Goal: Task Accomplishment & Management: Complete application form

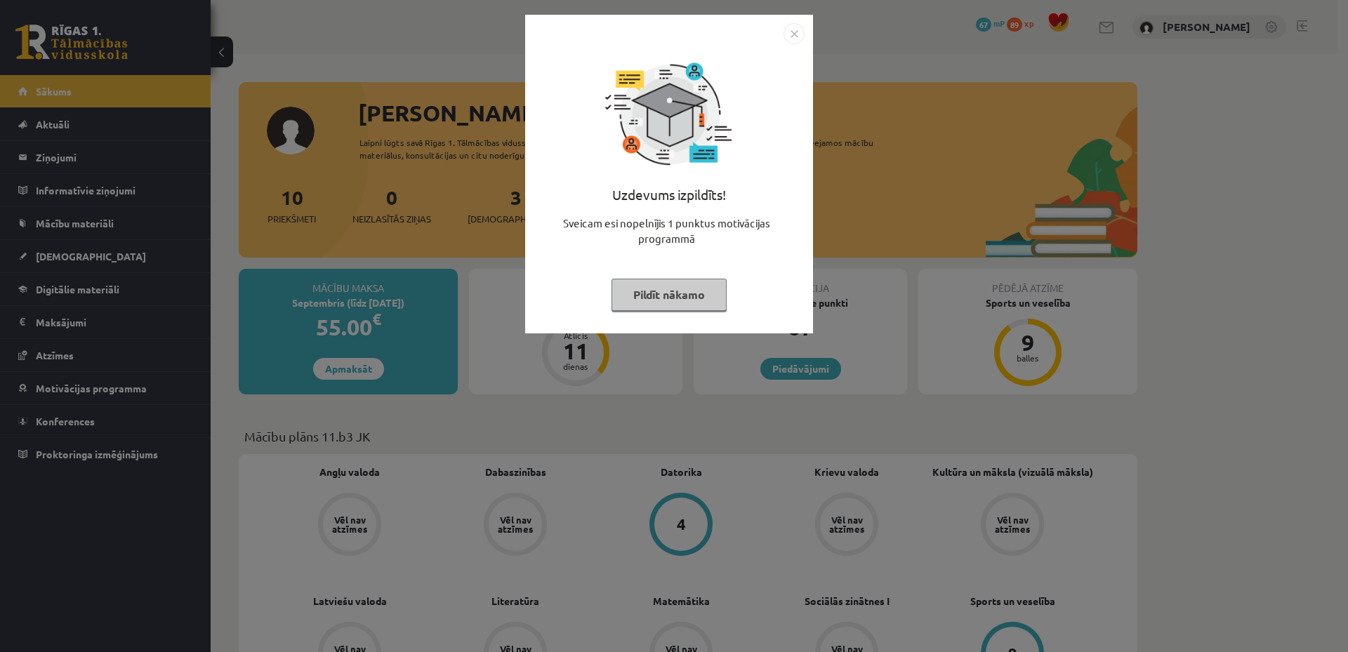
click at [678, 287] on button "Pildīt nākamo" at bounding box center [669, 295] width 115 height 32
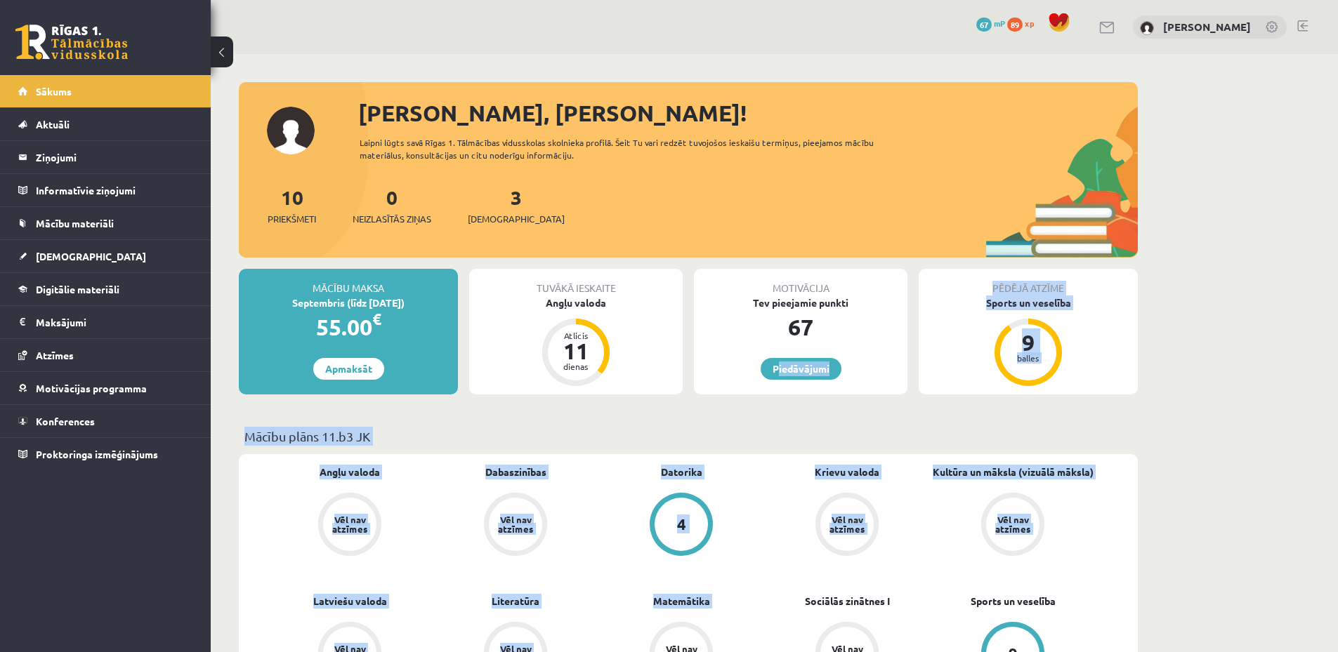
drag, startPoint x: 725, startPoint y: 480, endPoint x: 787, endPoint y: 352, distance: 142.9
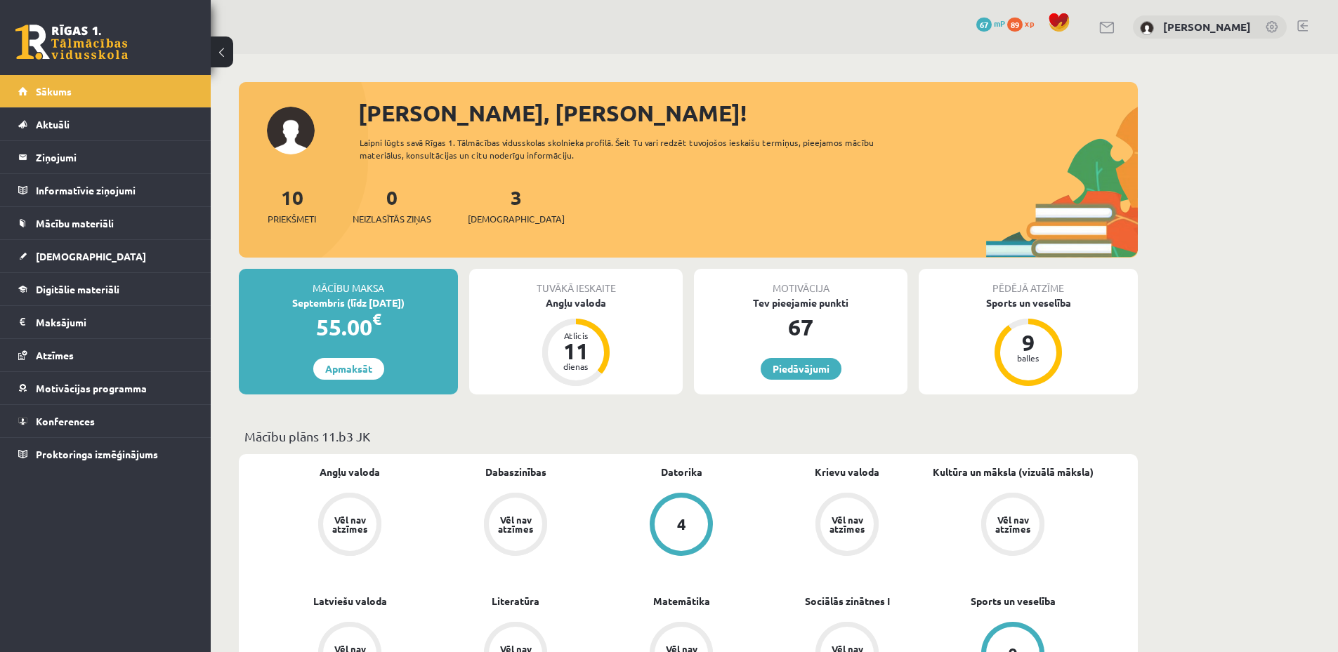
click at [715, 207] on div "10 Priekšmeti 0 Neizlasītās ziņas 3 Ieskaites" at bounding box center [688, 220] width 899 height 75
click at [164, 292] on link "Digitālie materiāli" at bounding box center [105, 289] width 175 height 32
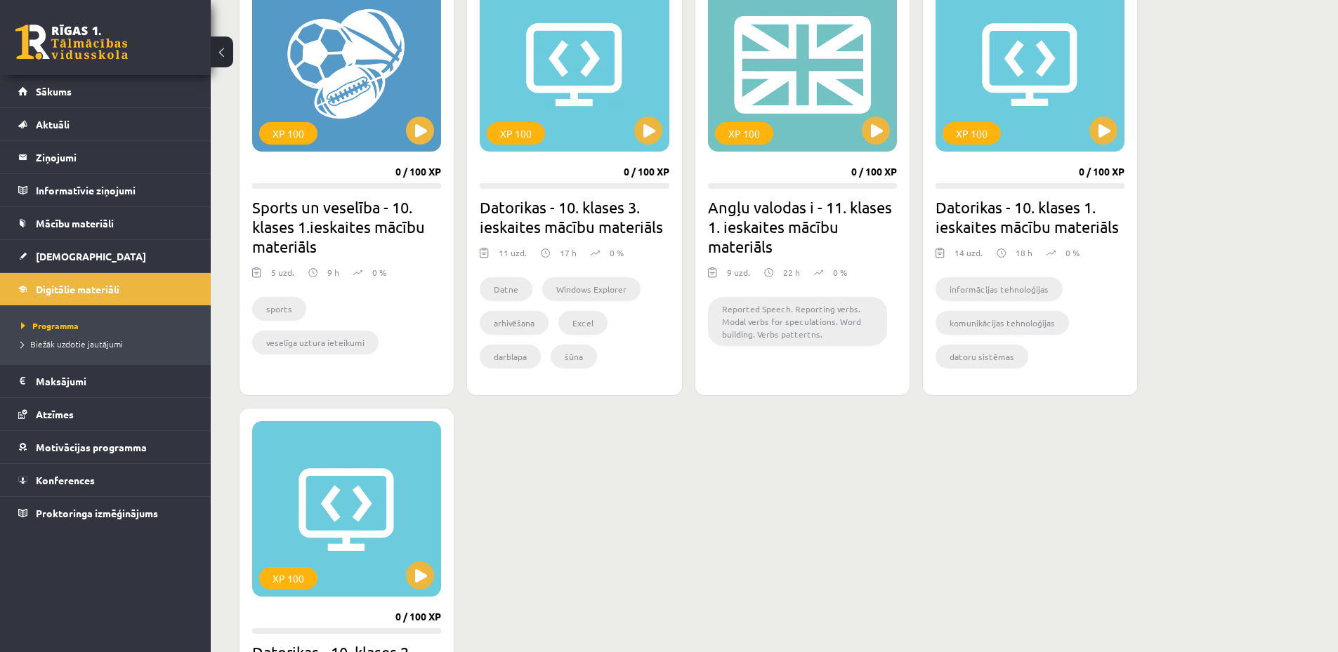
scroll to position [134, 0]
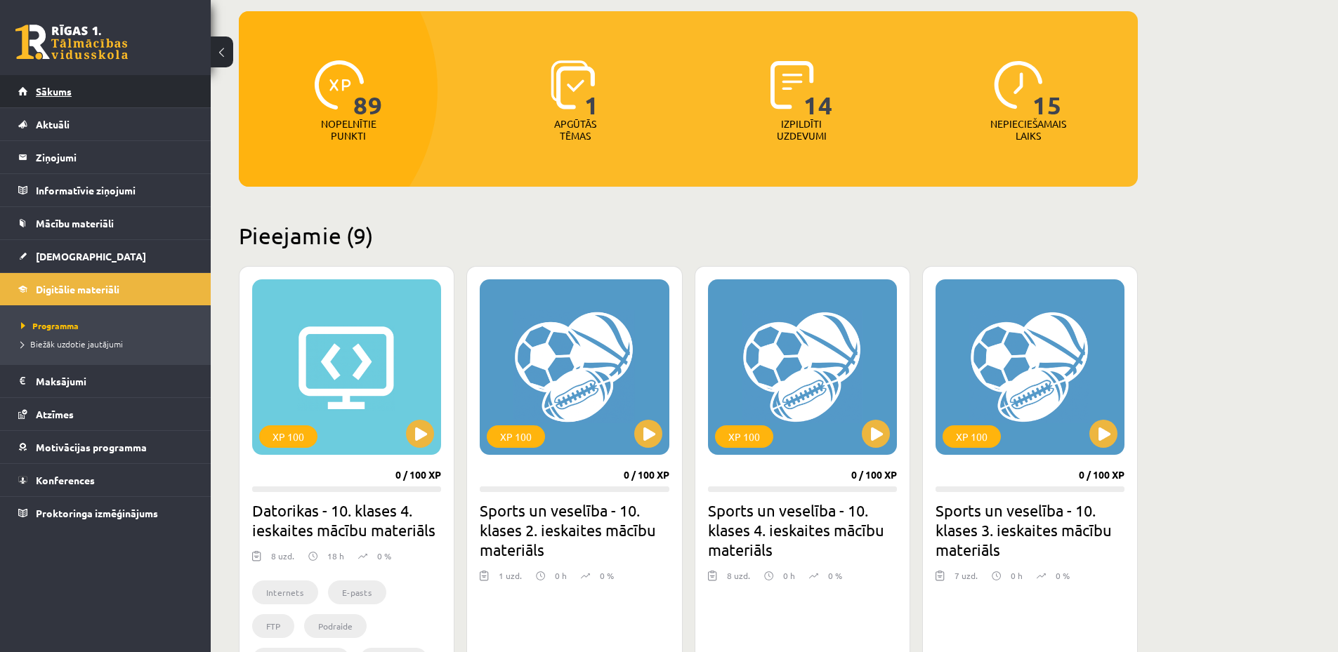
click at [88, 93] on link "Sākums" at bounding box center [105, 91] width 175 height 32
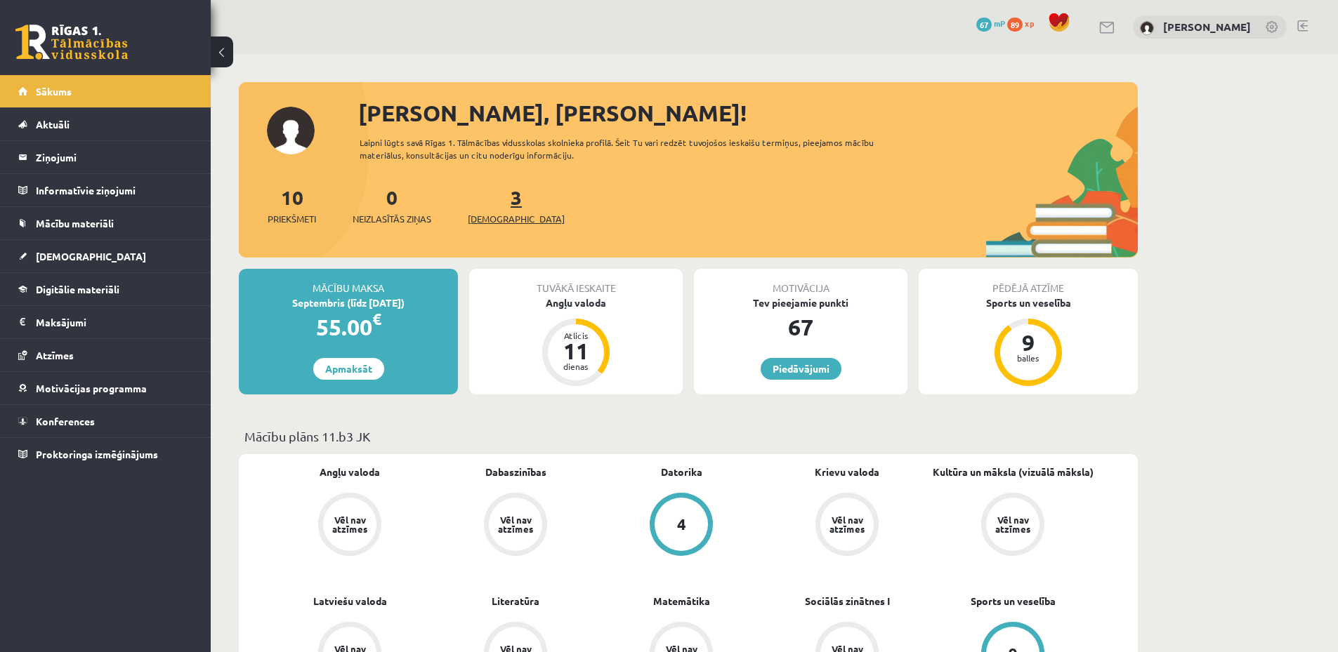
click at [504, 215] on span "[DEMOGRAPHIC_DATA]" at bounding box center [516, 219] width 97 height 14
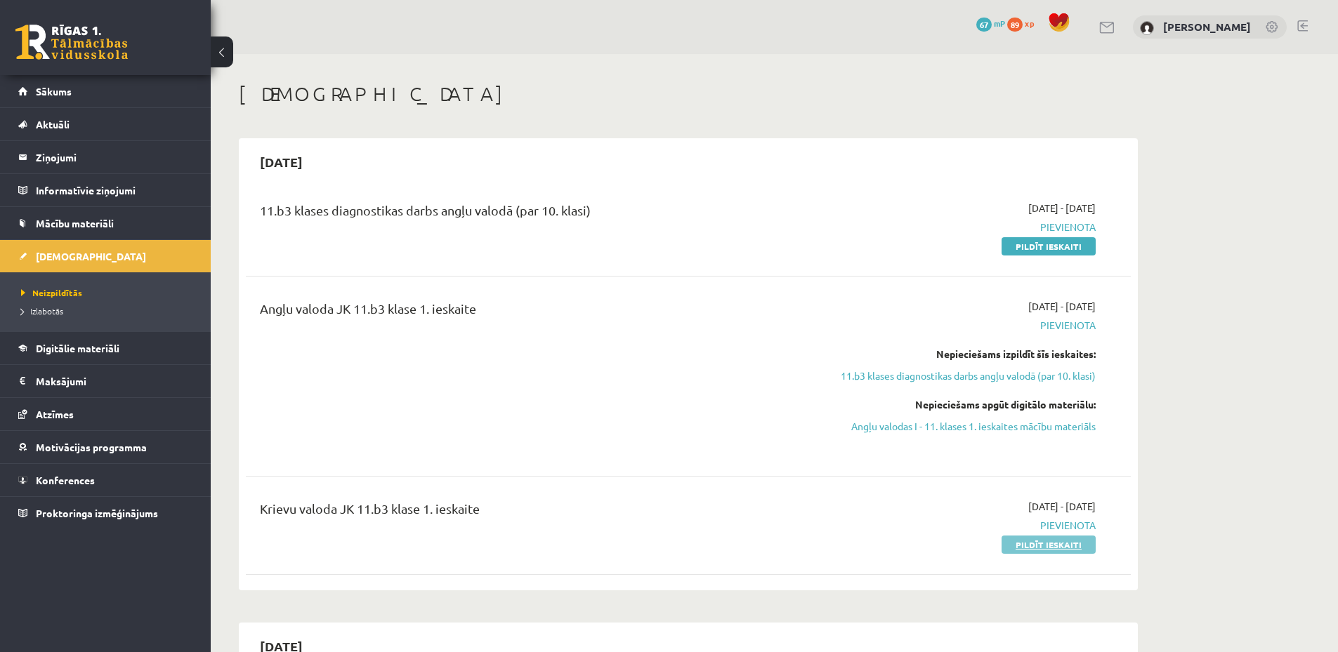
click at [1023, 549] on link "Pildīt ieskaiti" at bounding box center [1049, 545] width 94 height 18
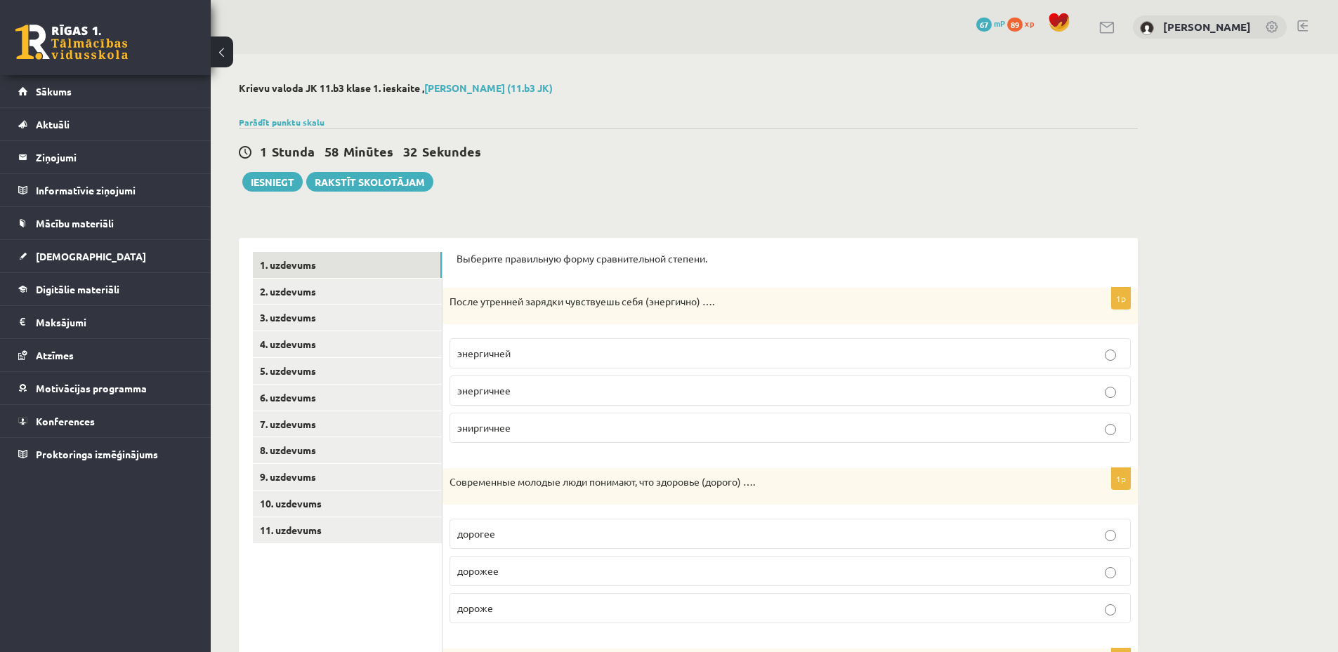
click at [532, 423] on p "эниргичнее" at bounding box center [790, 428] width 666 height 15
click at [376, 530] on link "11. uzdevums" at bounding box center [347, 531] width 189 height 26
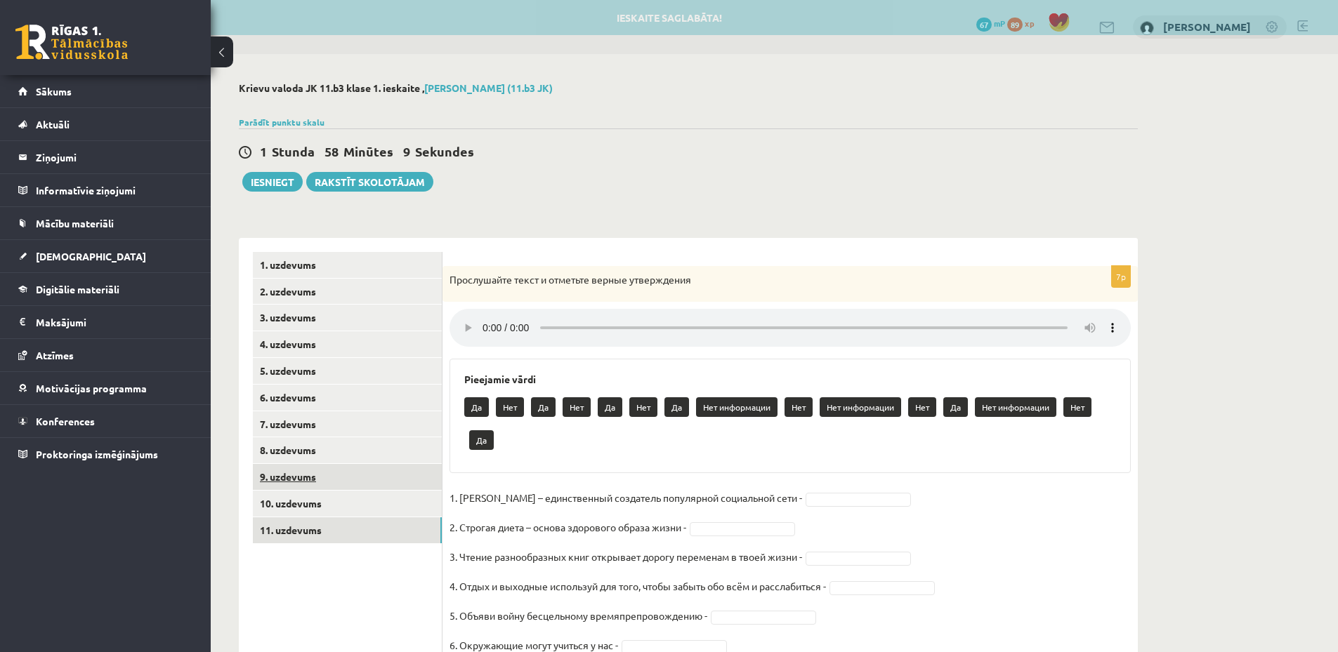
click at [369, 475] on link "9. uzdevums" at bounding box center [347, 477] width 189 height 26
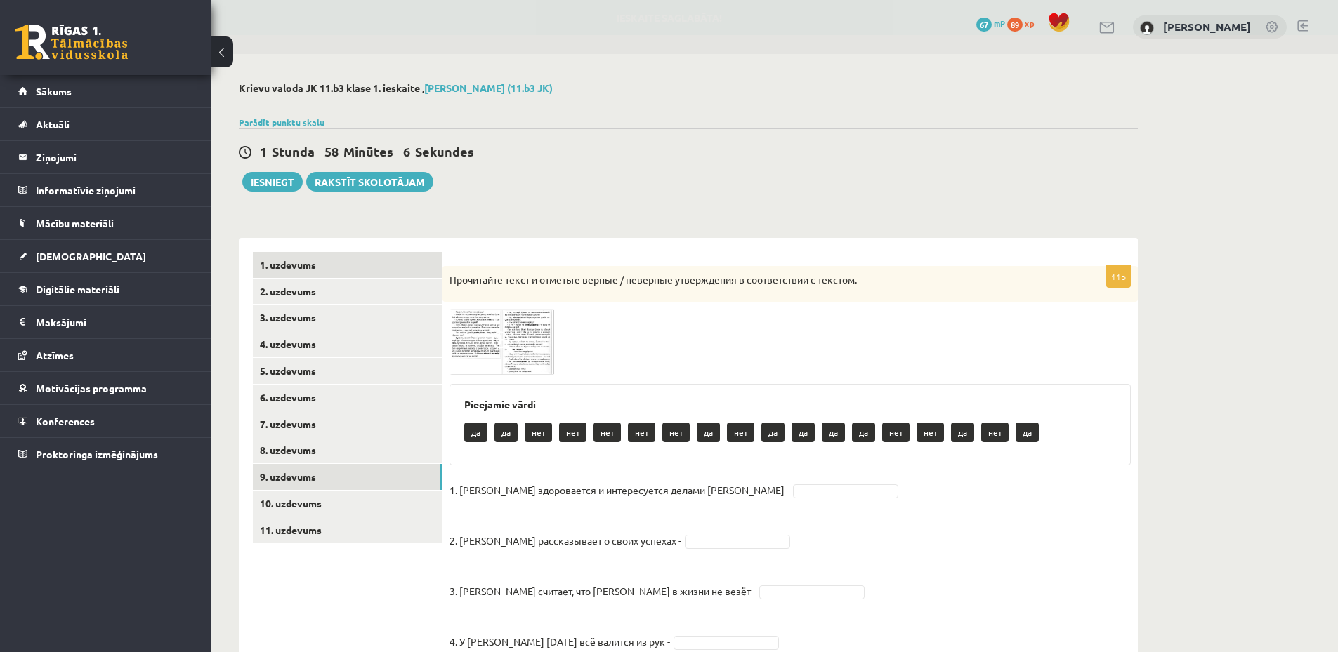
click at [382, 269] on link "1. uzdevums" at bounding box center [347, 265] width 189 height 26
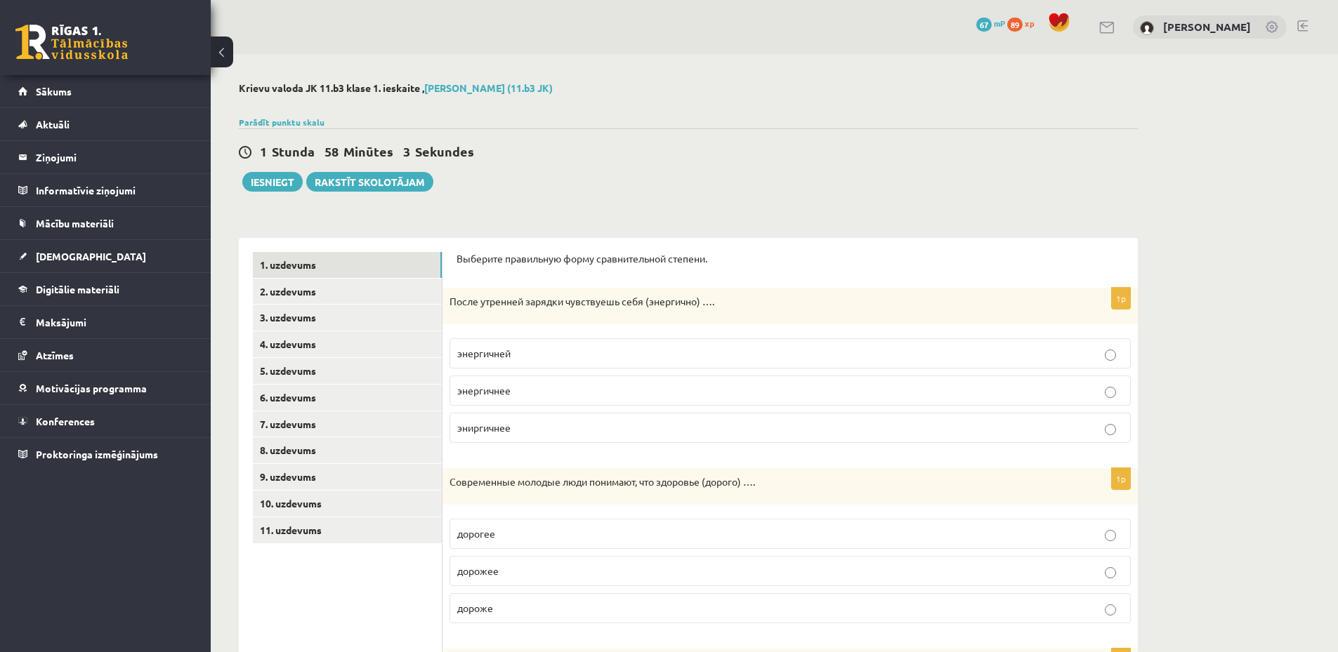
scroll to position [374, 0]
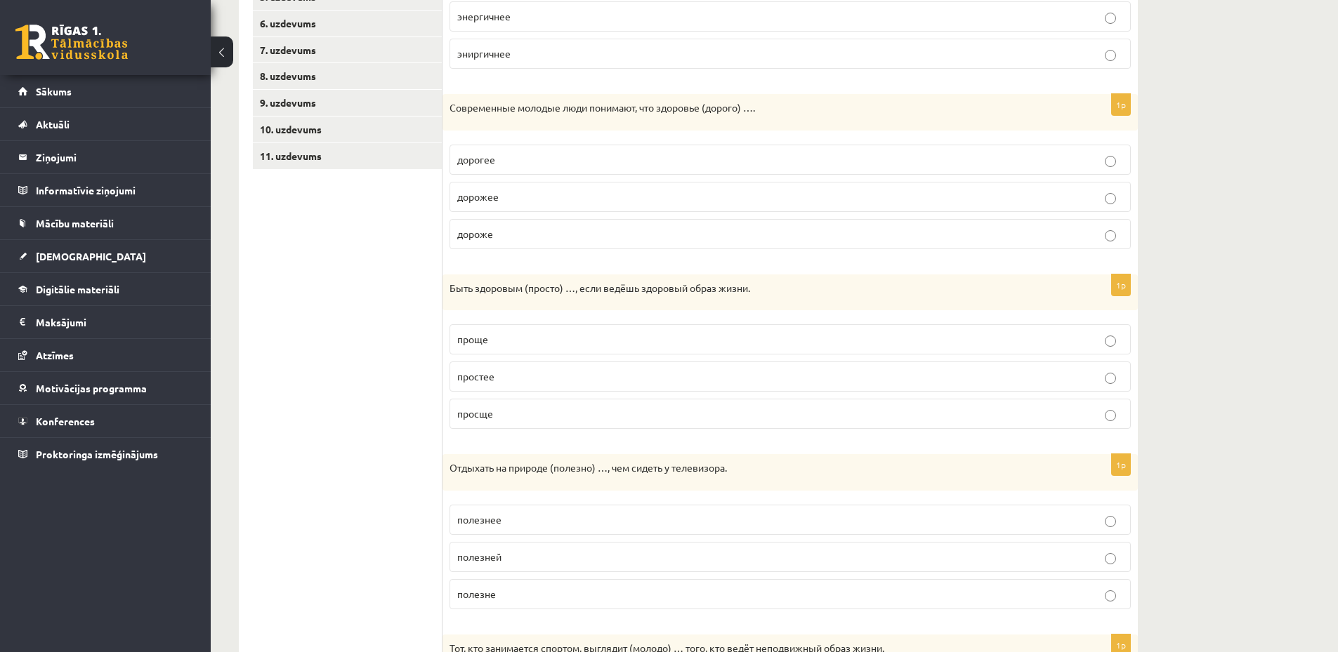
click at [483, 239] on span "дороже" at bounding box center [475, 234] width 36 height 13
click at [494, 347] on p "проще" at bounding box center [790, 339] width 666 height 15
click at [520, 560] on p "полезней" at bounding box center [790, 557] width 666 height 15
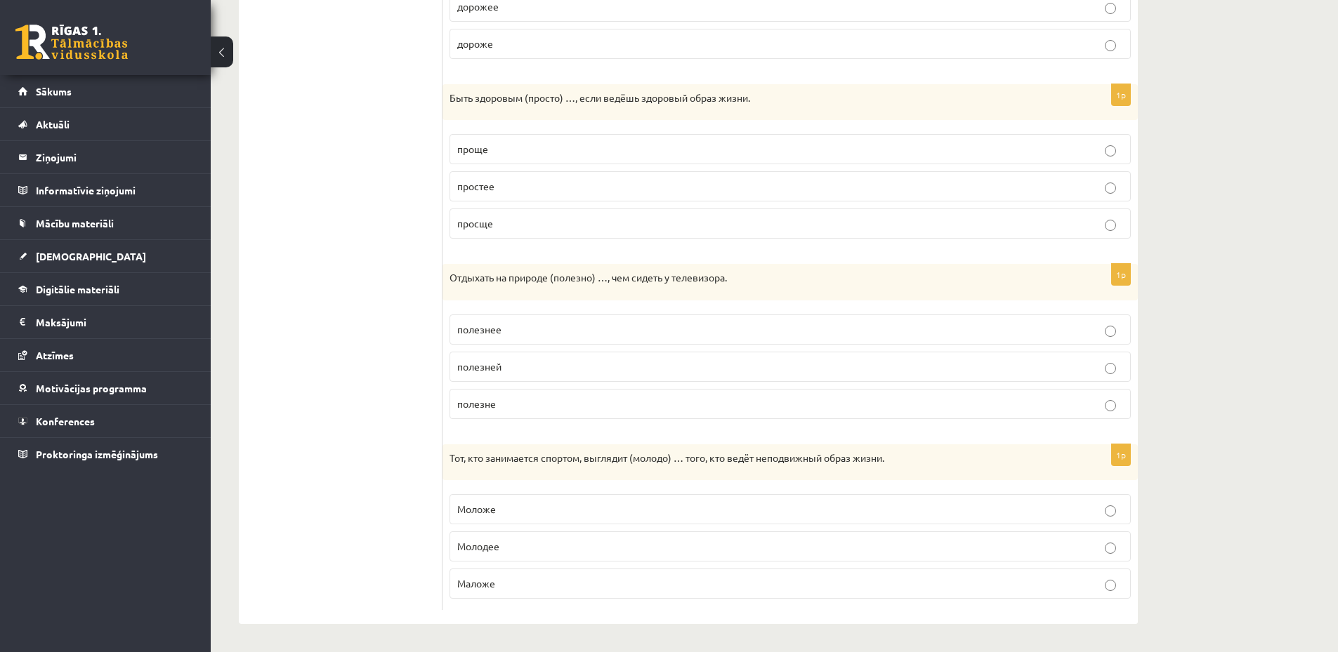
click at [518, 586] on p "Маложе" at bounding box center [790, 584] width 666 height 15
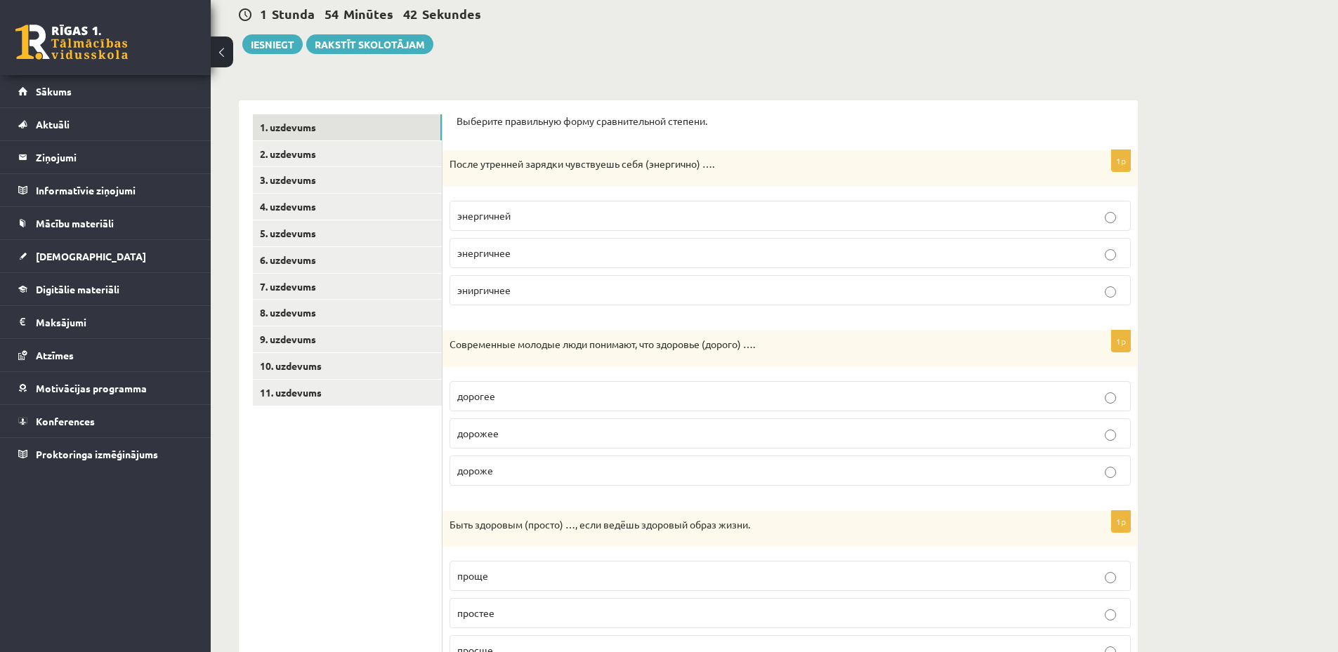
scroll to position [0, 0]
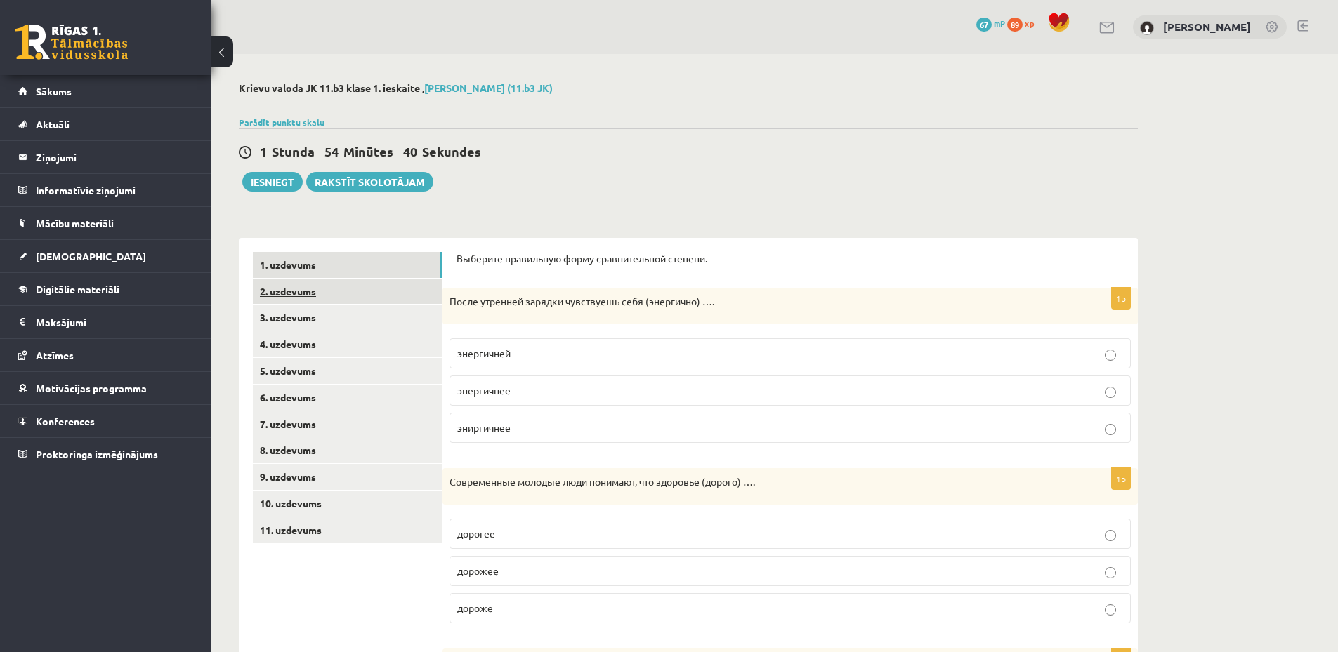
click at [360, 305] on link "2. uzdevums" at bounding box center [347, 292] width 189 height 26
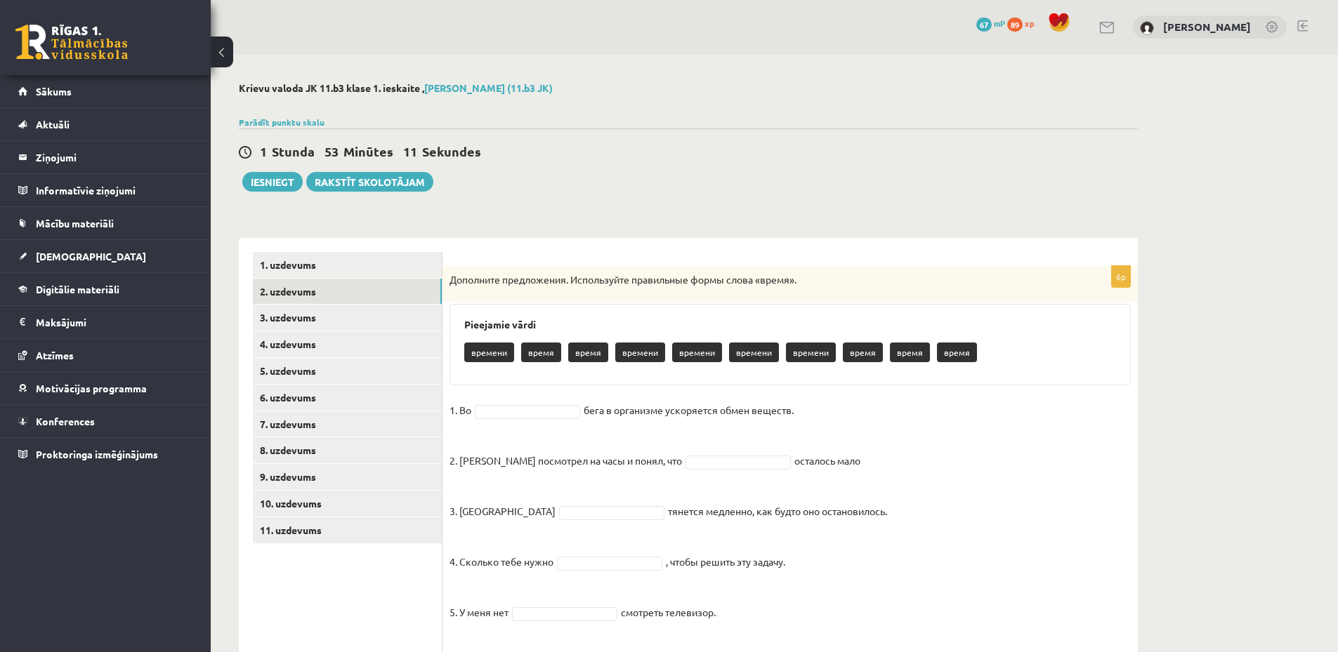
click at [582, 357] on p "время" at bounding box center [588, 353] width 40 height 20
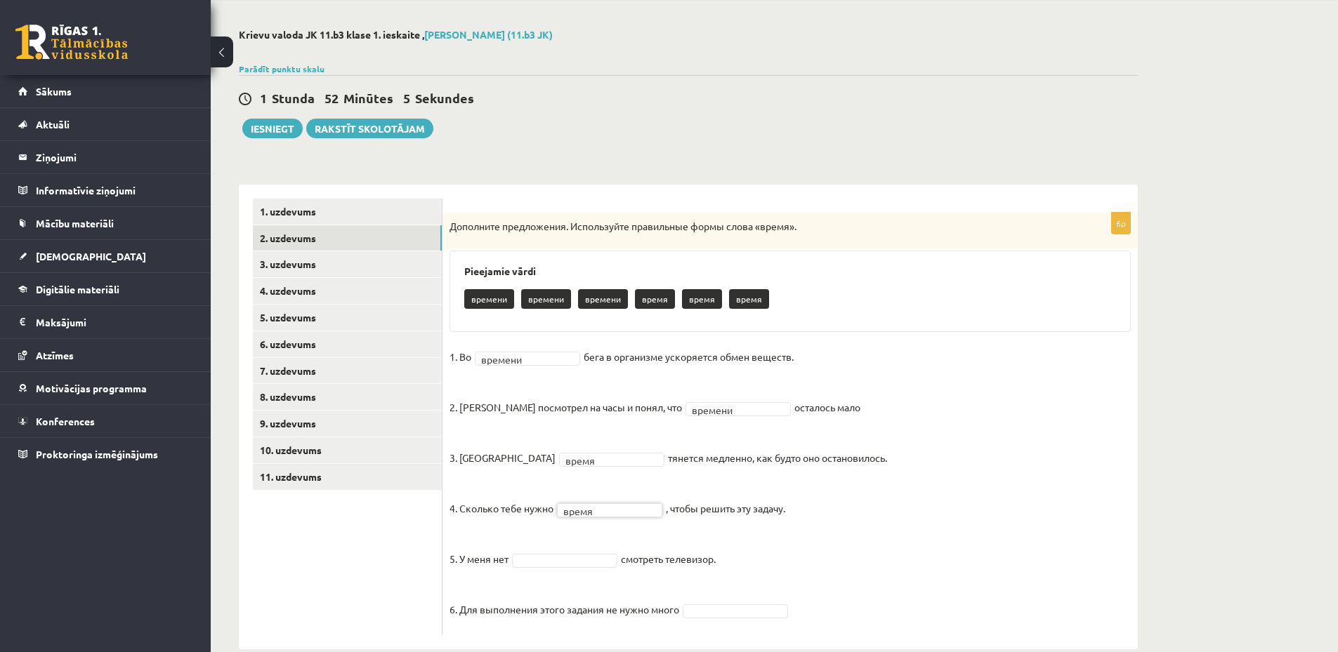
scroll to position [79, 0]
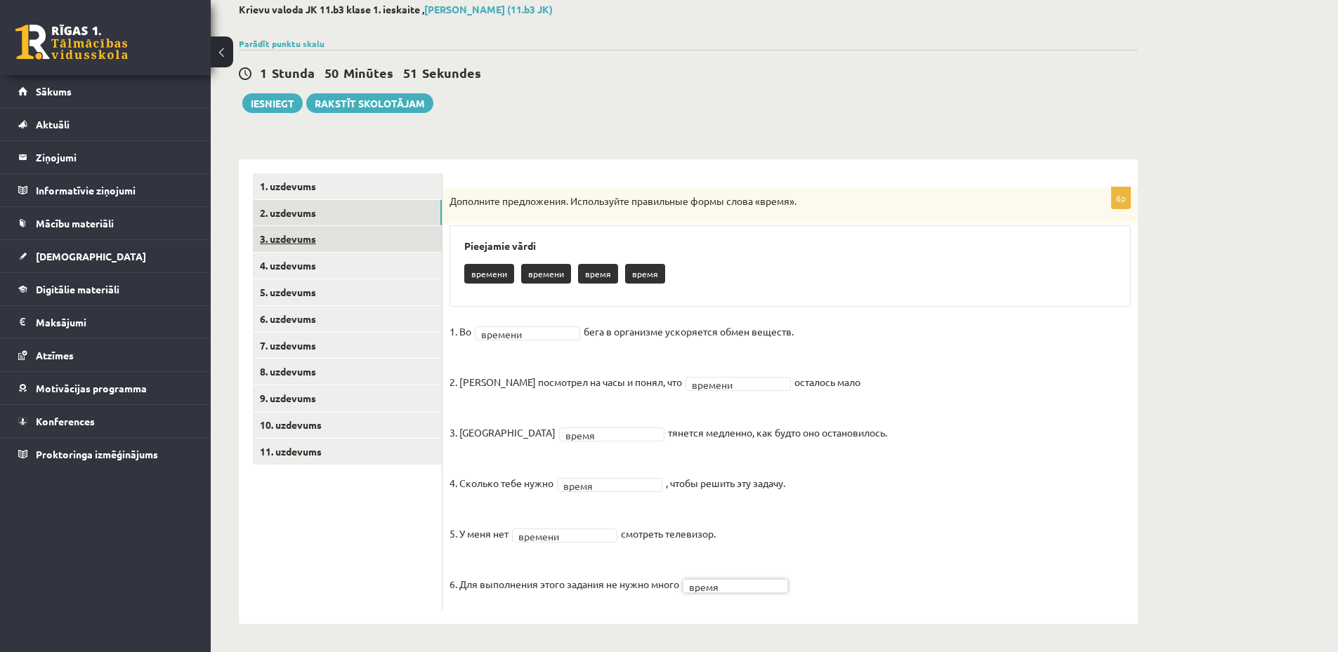
click at [336, 232] on link "3. uzdevums" at bounding box center [347, 239] width 189 height 26
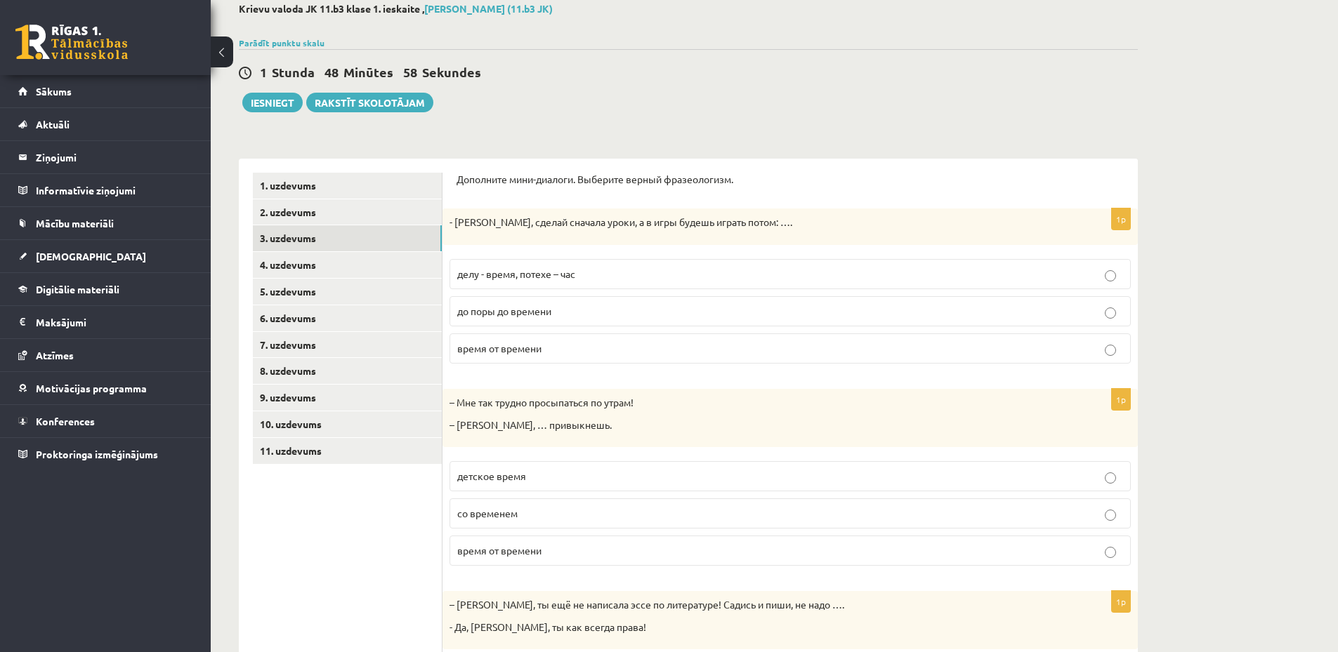
click at [497, 480] on span "детское время" at bounding box center [491, 476] width 69 height 13
click at [487, 523] on label "со временем" at bounding box center [789, 514] width 681 height 30
click at [543, 275] on span "делу - время, потехе – час" at bounding box center [516, 274] width 118 height 13
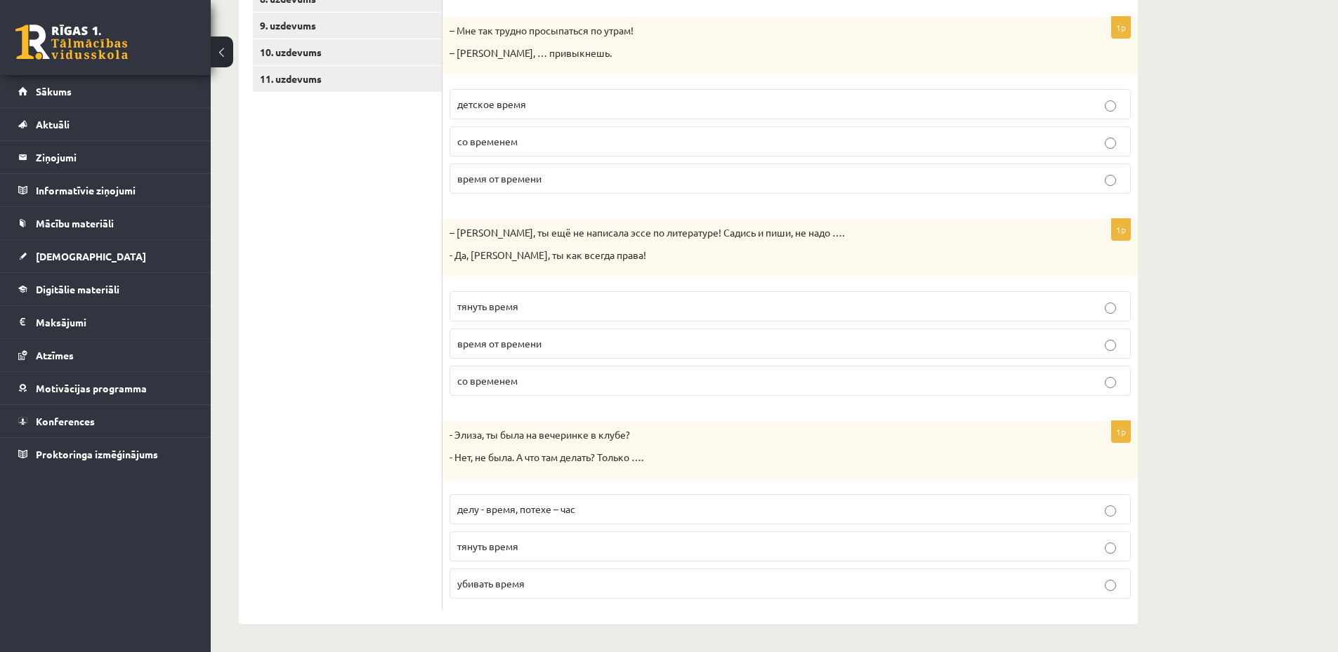
click at [526, 307] on p "тянуть время" at bounding box center [790, 306] width 666 height 15
click at [518, 585] on span "убивать время" at bounding box center [490, 583] width 67 height 13
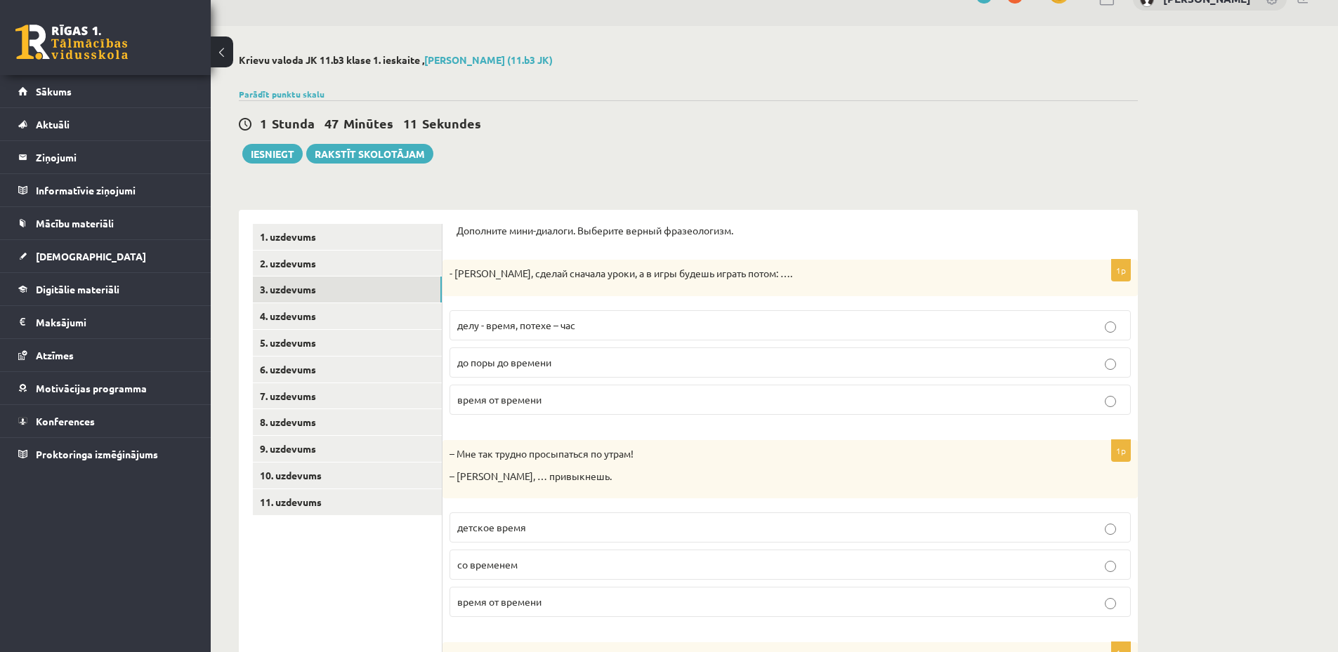
scroll to position [0, 0]
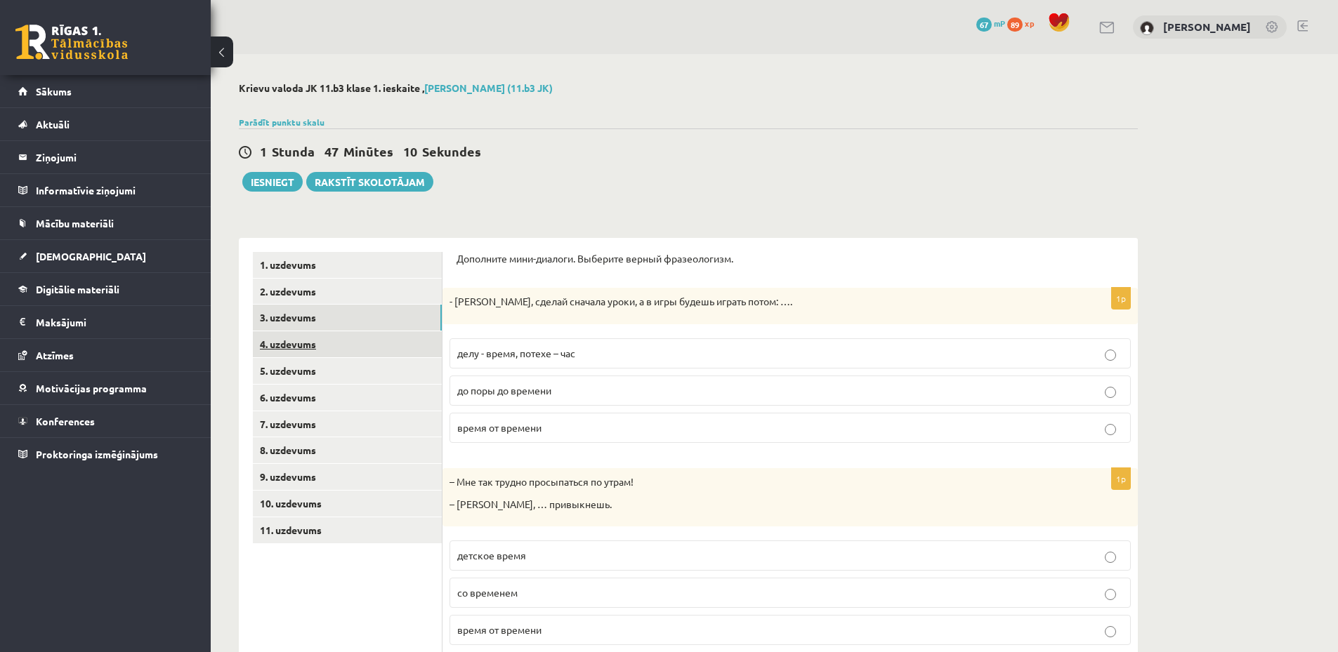
click at [356, 348] on link "4. uzdevums" at bounding box center [347, 344] width 189 height 26
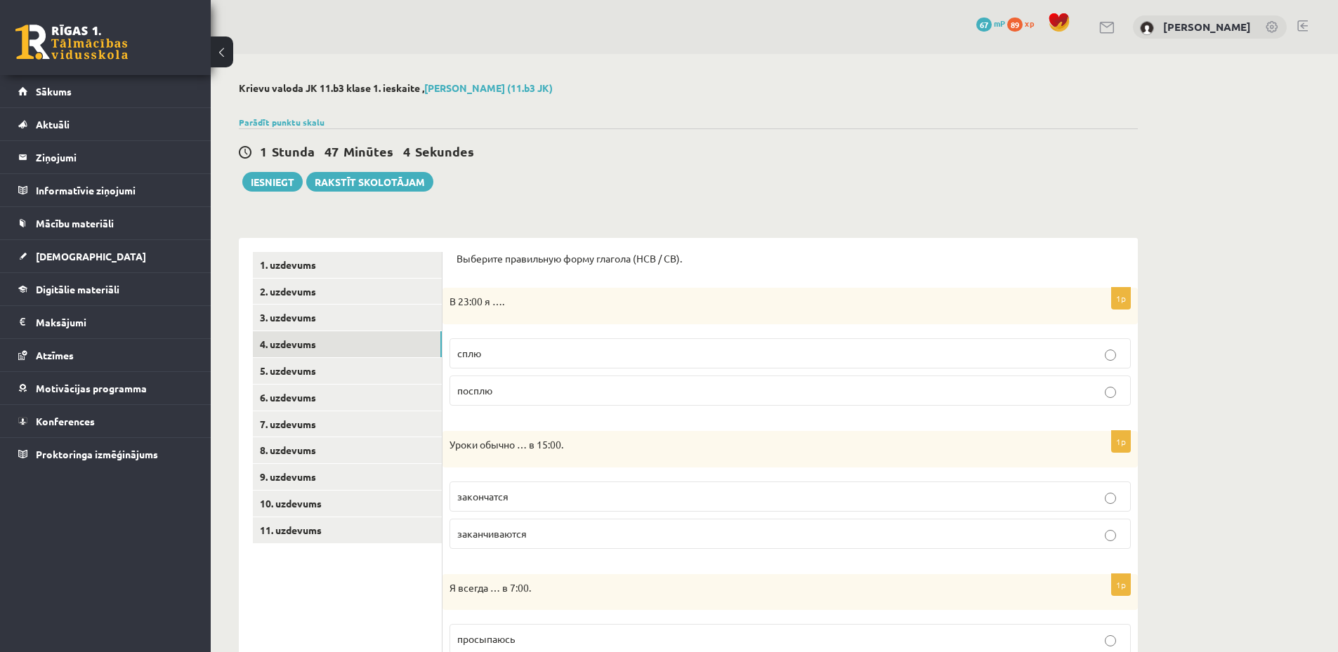
click at [488, 359] on p "сплю" at bounding box center [790, 353] width 666 height 15
click at [507, 542] on label "заканчиваются" at bounding box center [789, 534] width 681 height 30
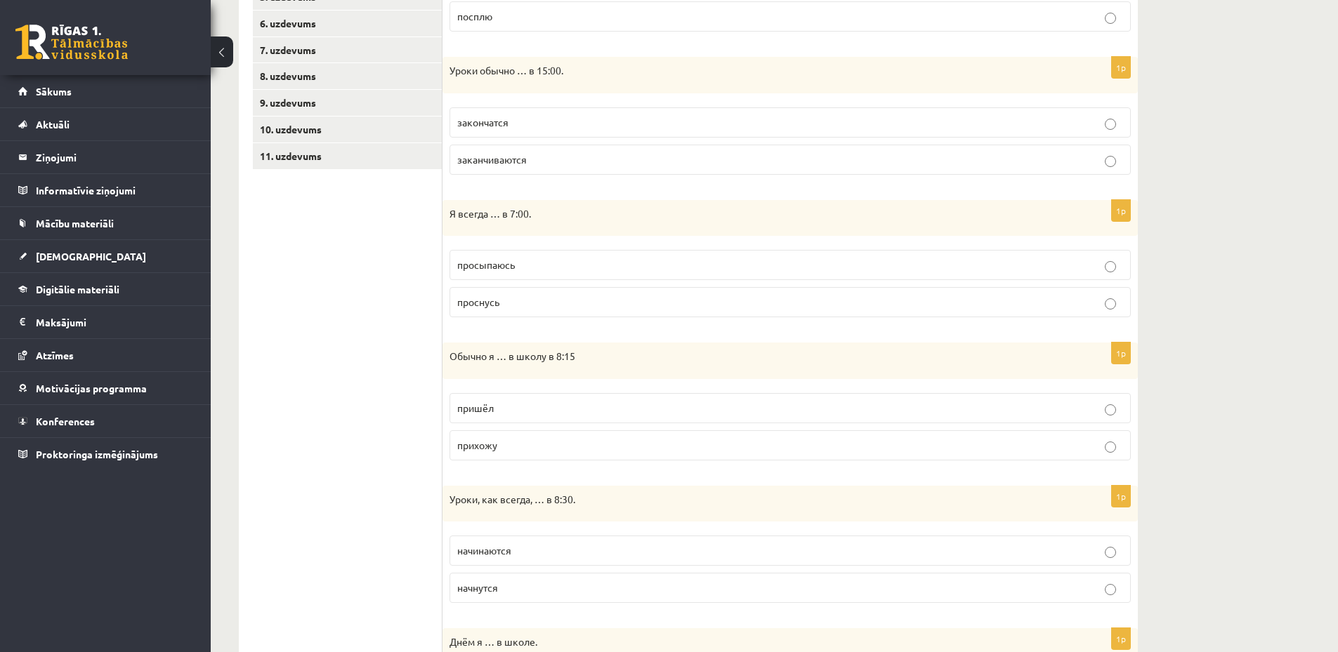
click at [480, 275] on label "просыпаюсь" at bounding box center [789, 265] width 681 height 30
click at [489, 457] on label "прихожу" at bounding box center [789, 446] width 681 height 30
click at [497, 557] on span "начинаются" at bounding box center [484, 550] width 54 height 13
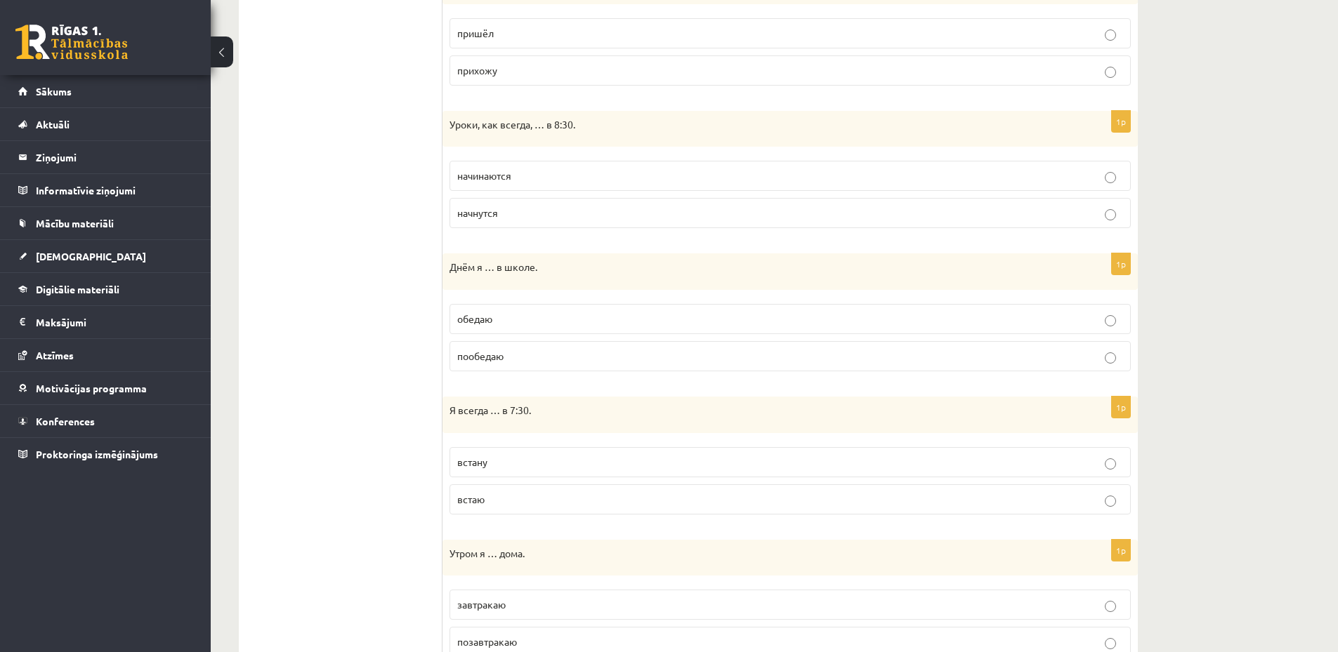
click at [506, 318] on p "обедаю" at bounding box center [790, 319] width 666 height 15
click at [491, 504] on p "встаю" at bounding box center [790, 499] width 666 height 15
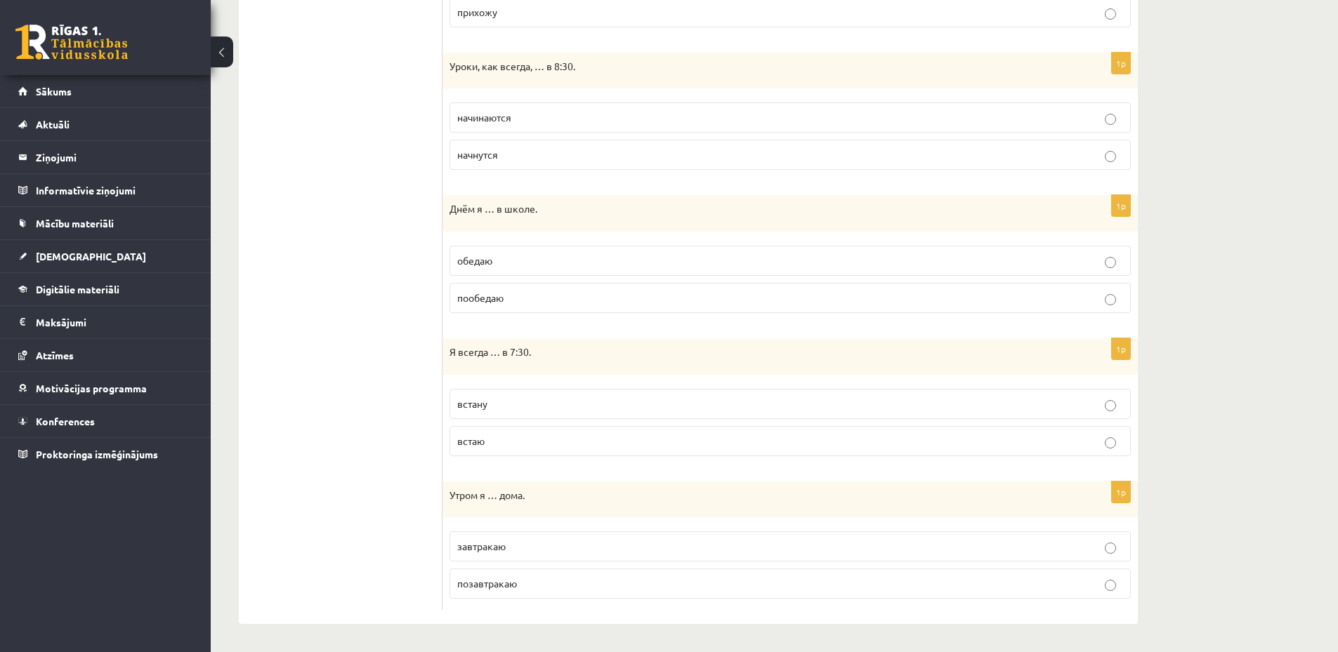
click at [492, 547] on span "завтракаю" at bounding box center [481, 546] width 48 height 13
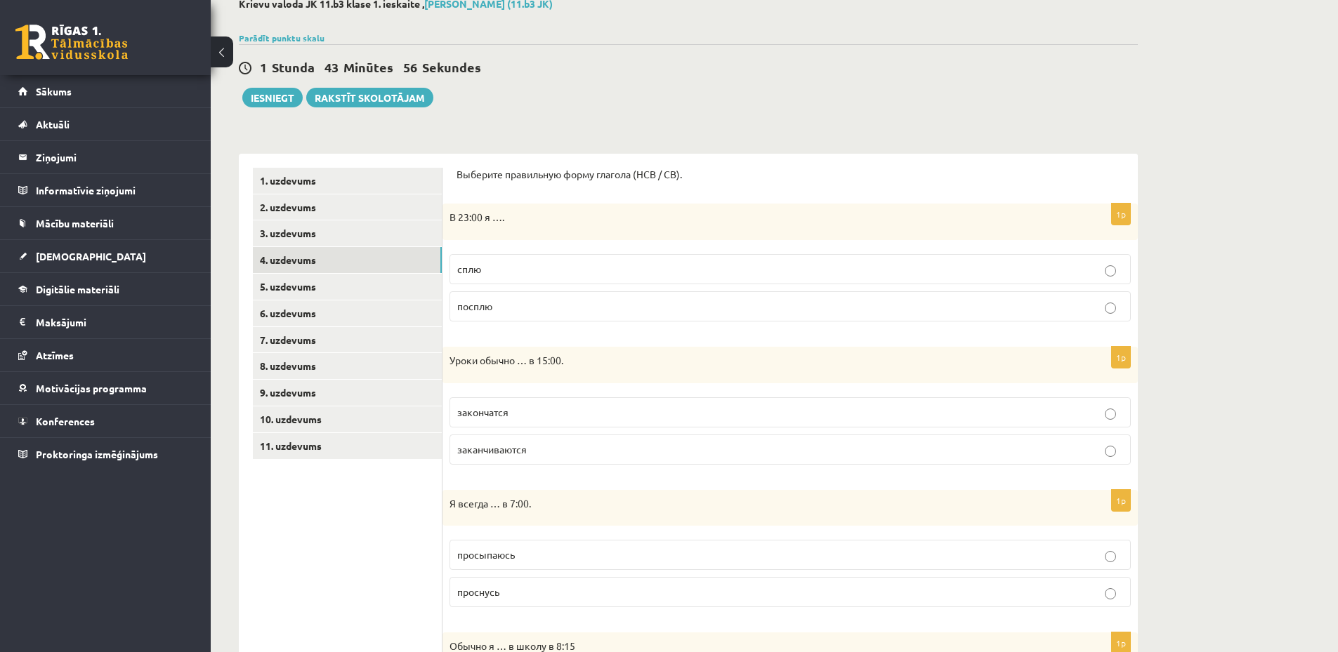
scroll to position [0, 0]
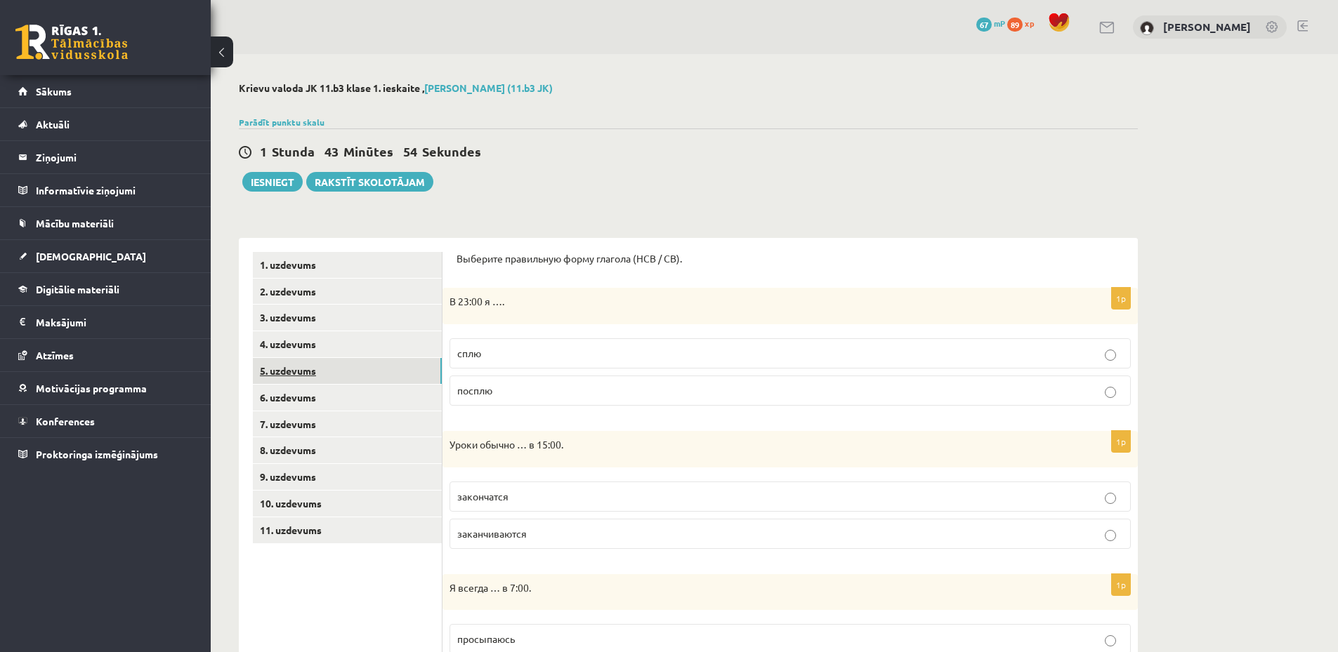
click at [355, 369] on link "5. uzdevums" at bounding box center [347, 371] width 189 height 26
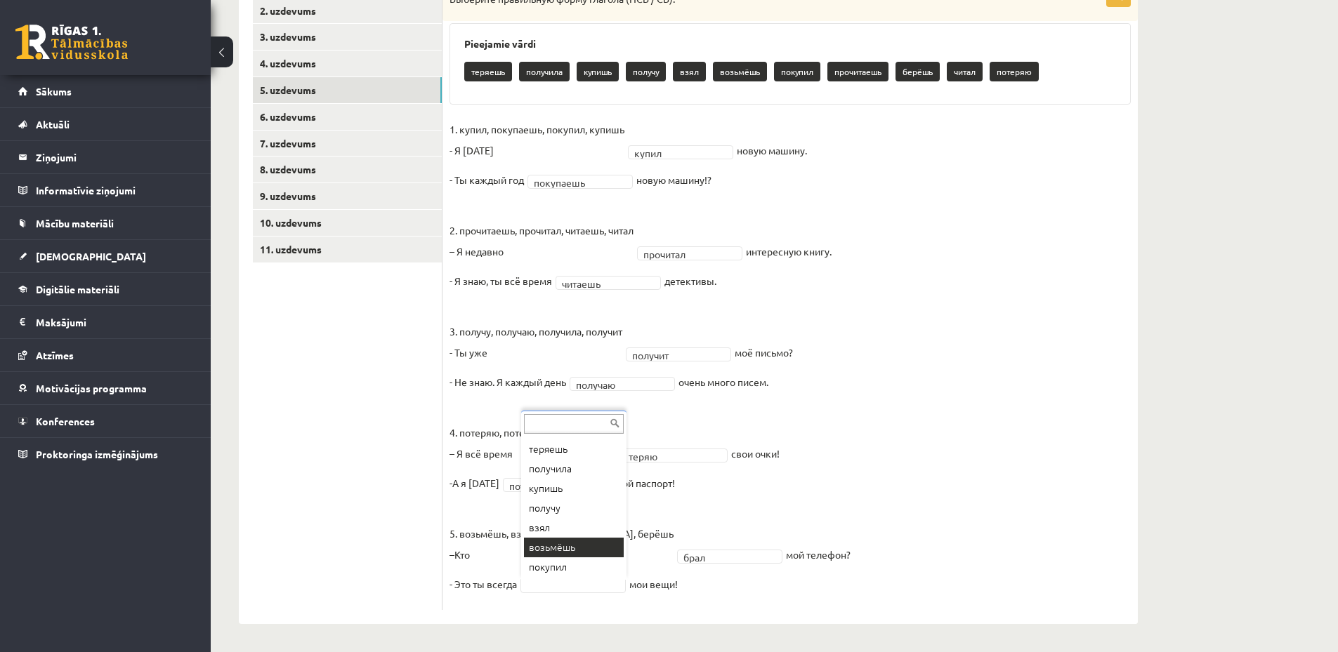
scroll to position [96, 0]
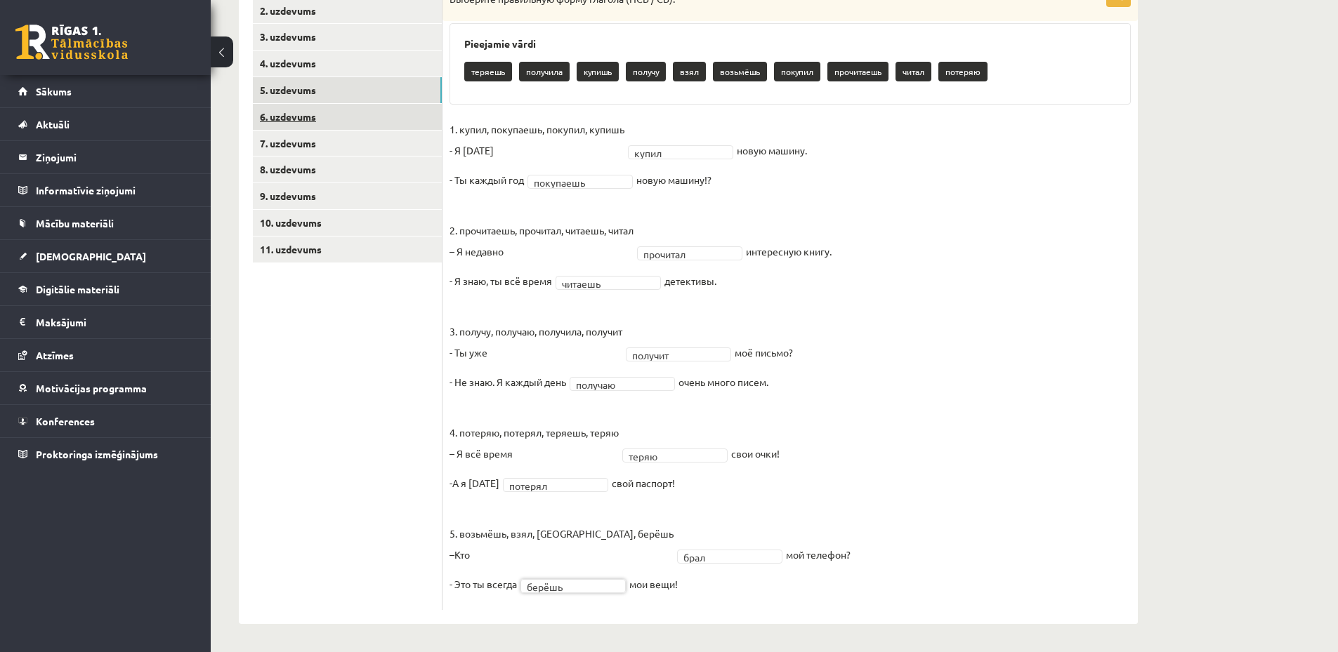
click at [338, 112] on link "6. uzdevums" at bounding box center [347, 117] width 189 height 26
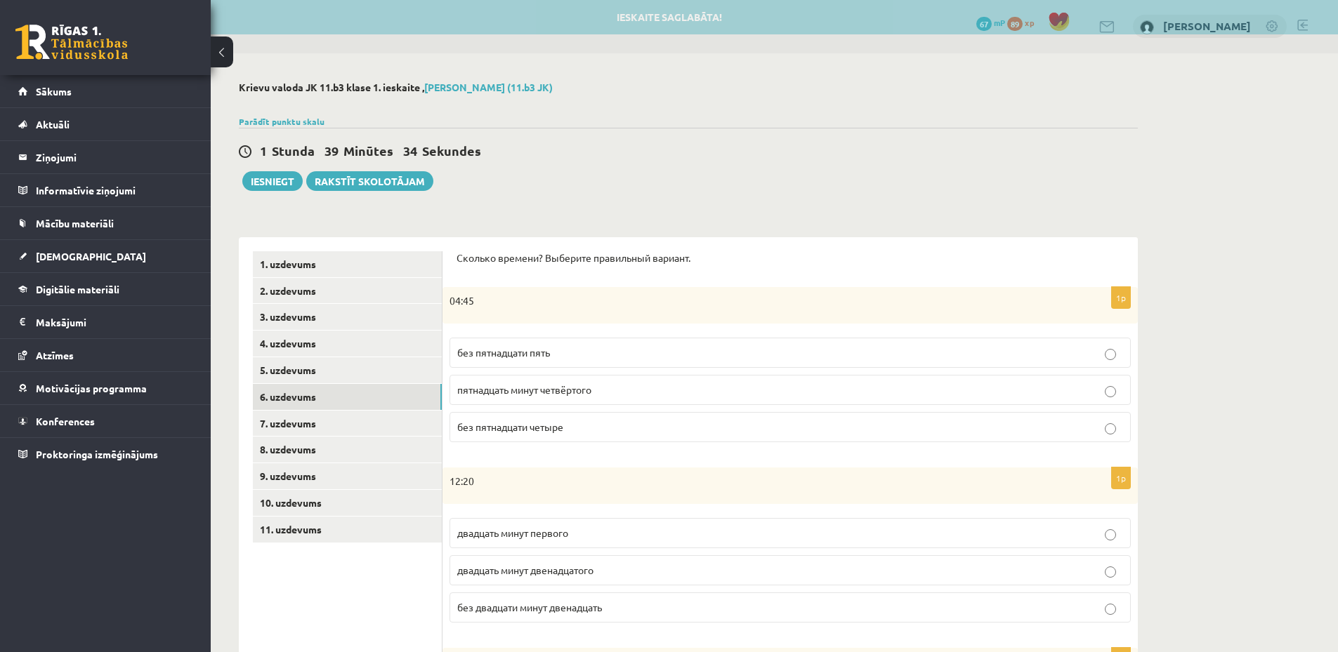
scroll to position [0, 0]
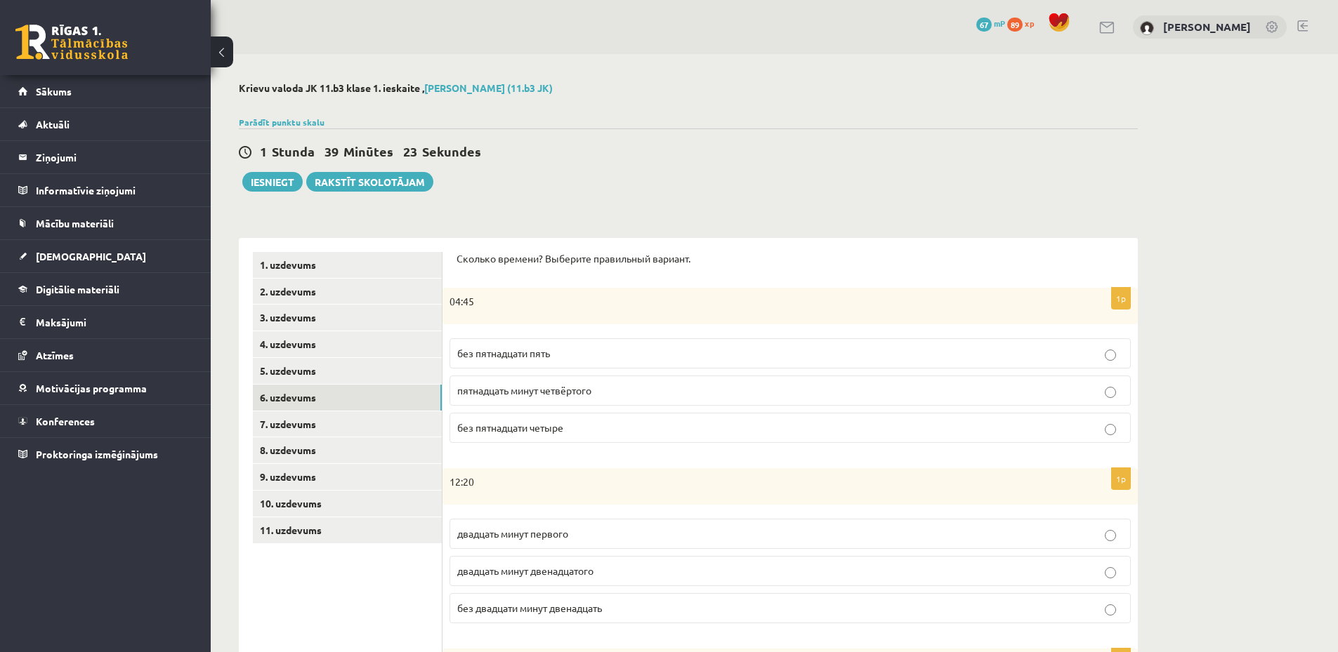
click at [544, 362] on label "без пятнадцати пять" at bounding box center [789, 354] width 681 height 30
click at [537, 544] on label "двадцать минут первого" at bounding box center [789, 534] width 681 height 30
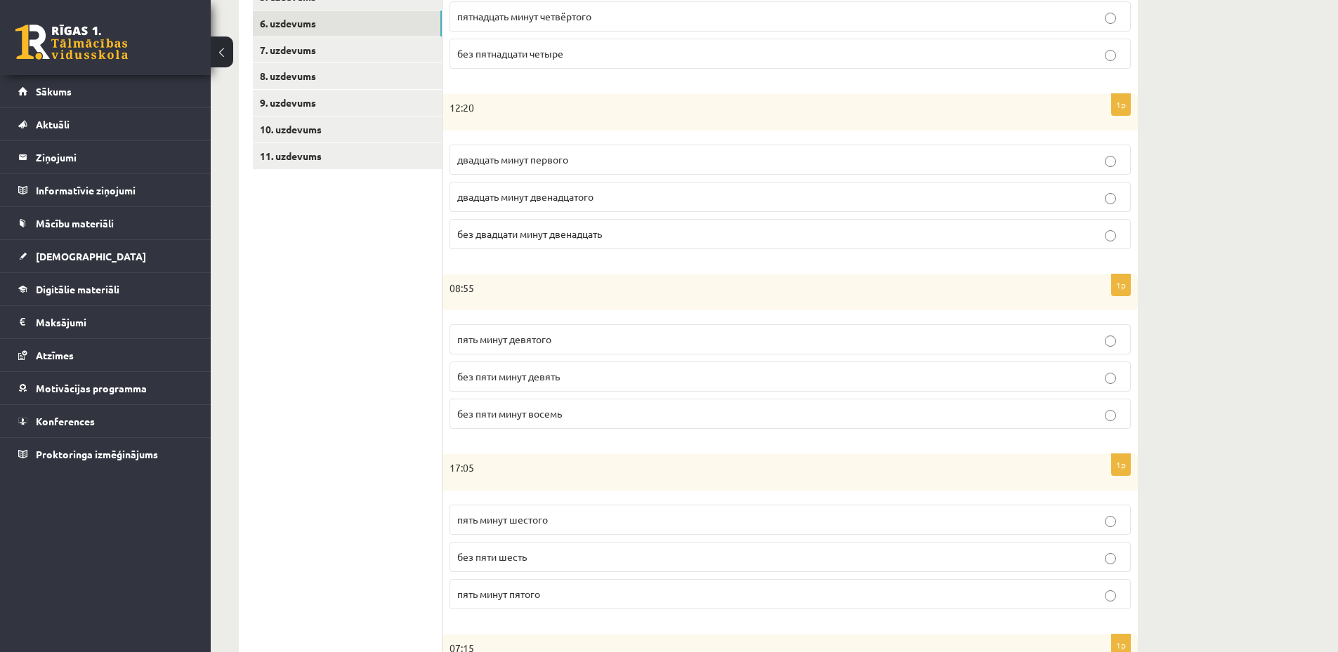
click at [508, 384] on p "без пяти минут девять" at bounding box center [790, 376] width 666 height 15
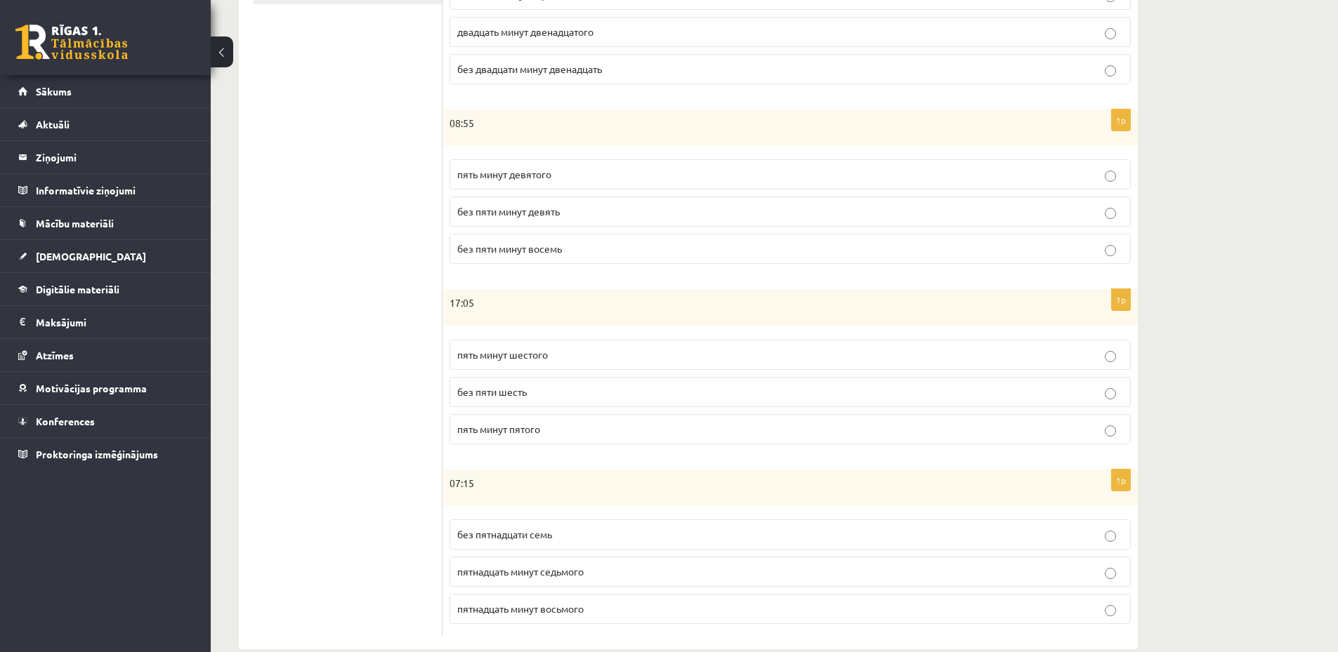
scroll to position [565, 0]
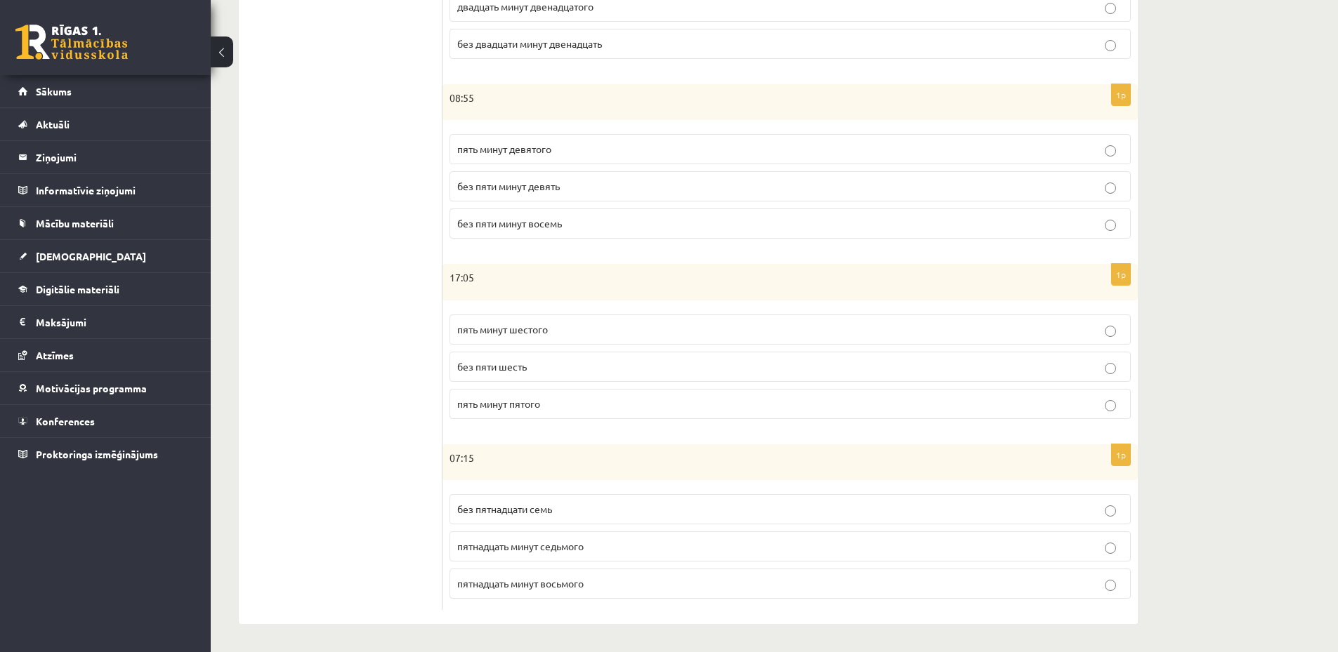
click at [508, 334] on span "пять минут шестого" at bounding box center [502, 329] width 91 height 13
click at [551, 591] on p "пятнадцать минут восьмого" at bounding box center [790, 584] width 666 height 15
click at [575, 555] on label "пятнадцать минут седьмого" at bounding box center [789, 547] width 681 height 30
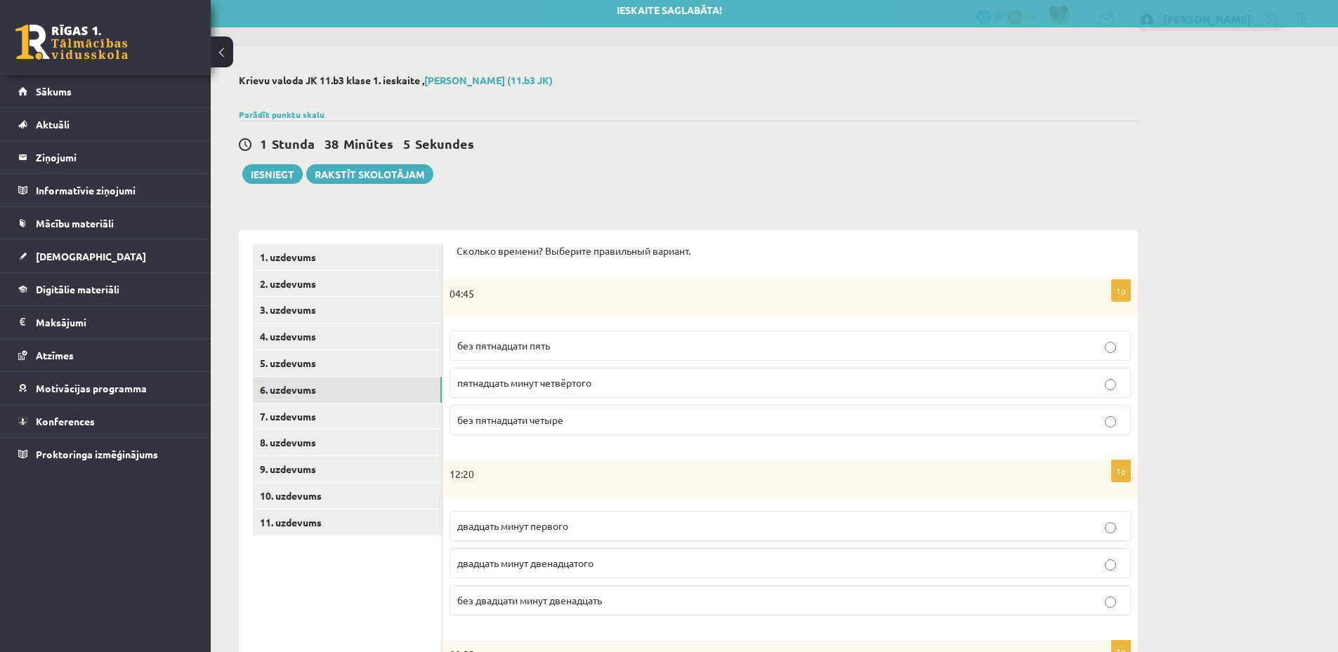
scroll to position [0, 0]
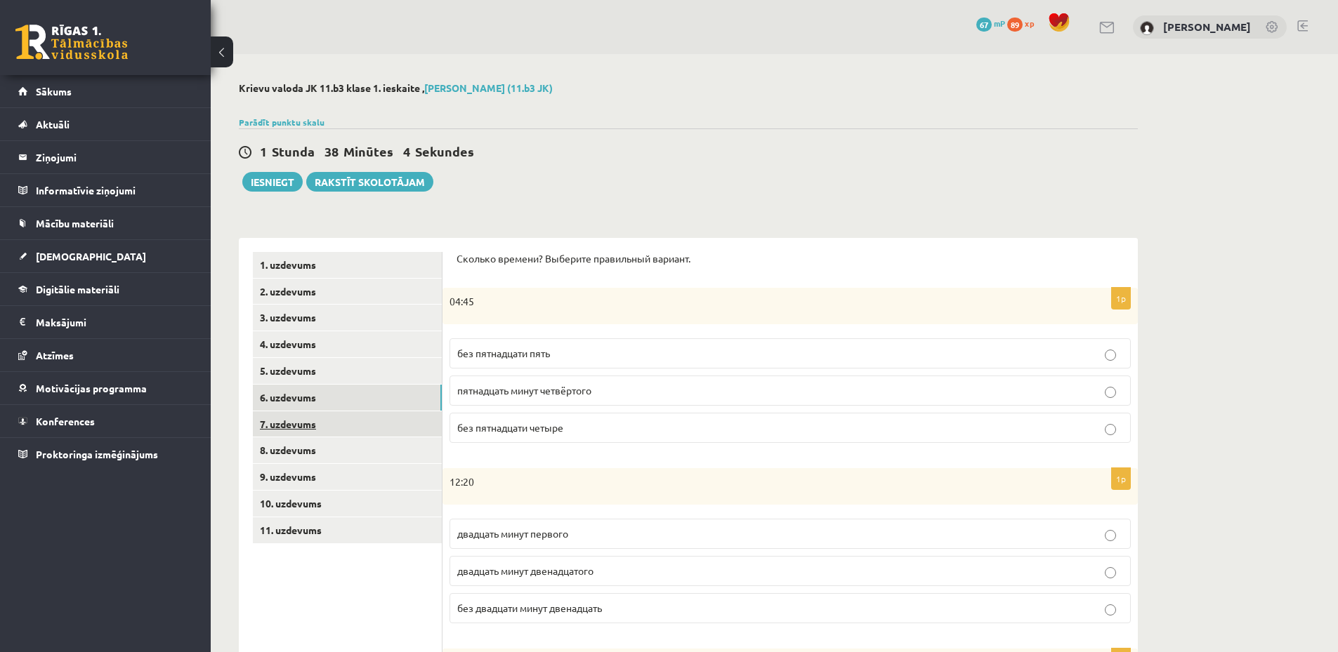
click at [345, 426] on link "7. uzdevums" at bounding box center [347, 425] width 189 height 26
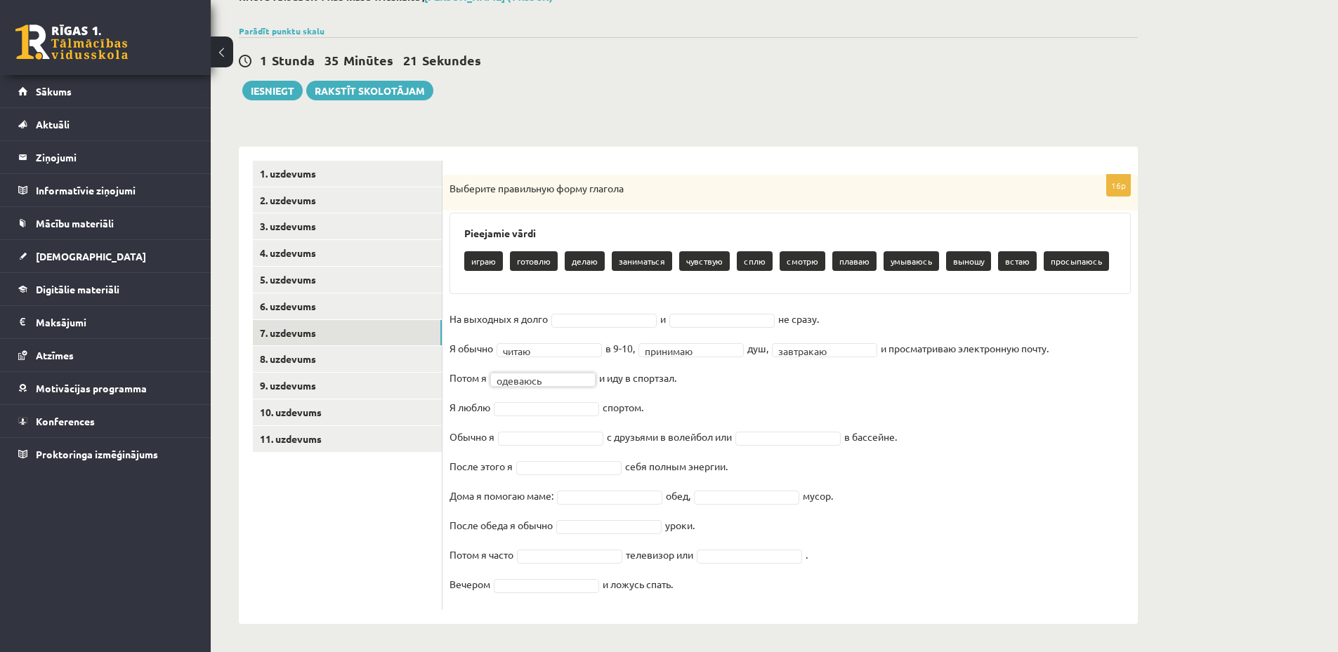
scroll to position [92, 0]
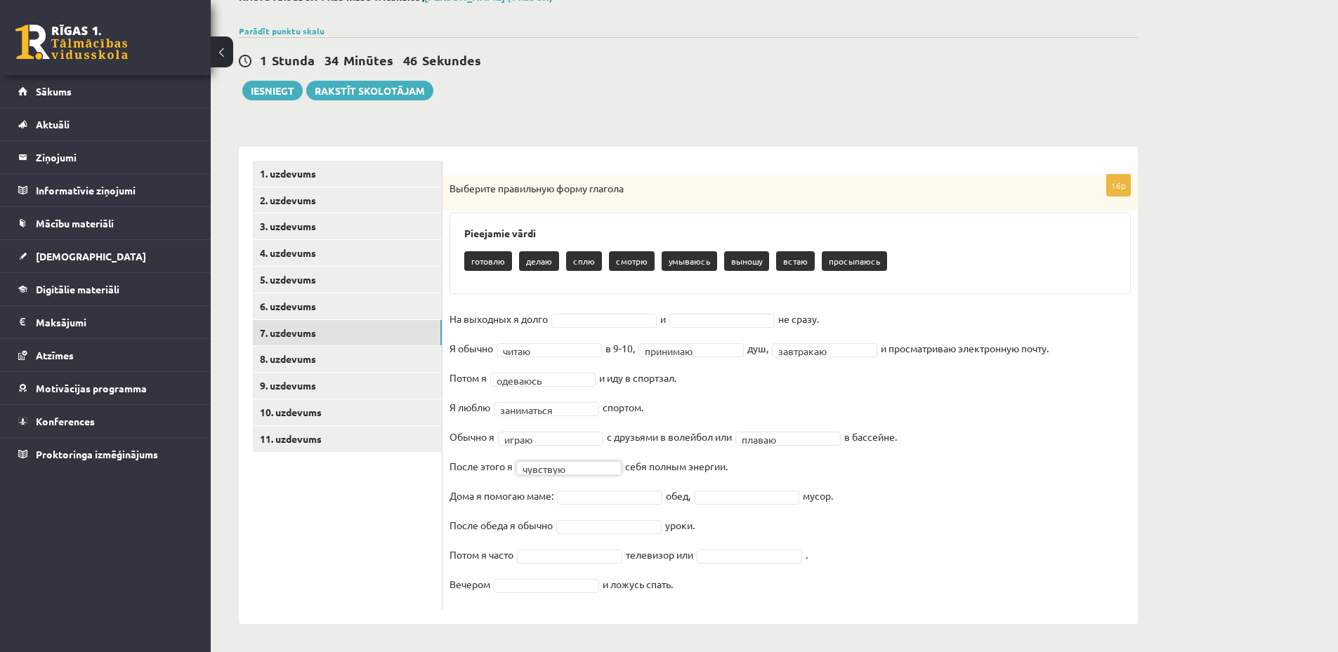
click at [622, 506] on fieldset "**********" at bounding box center [789, 455] width 681 height 295
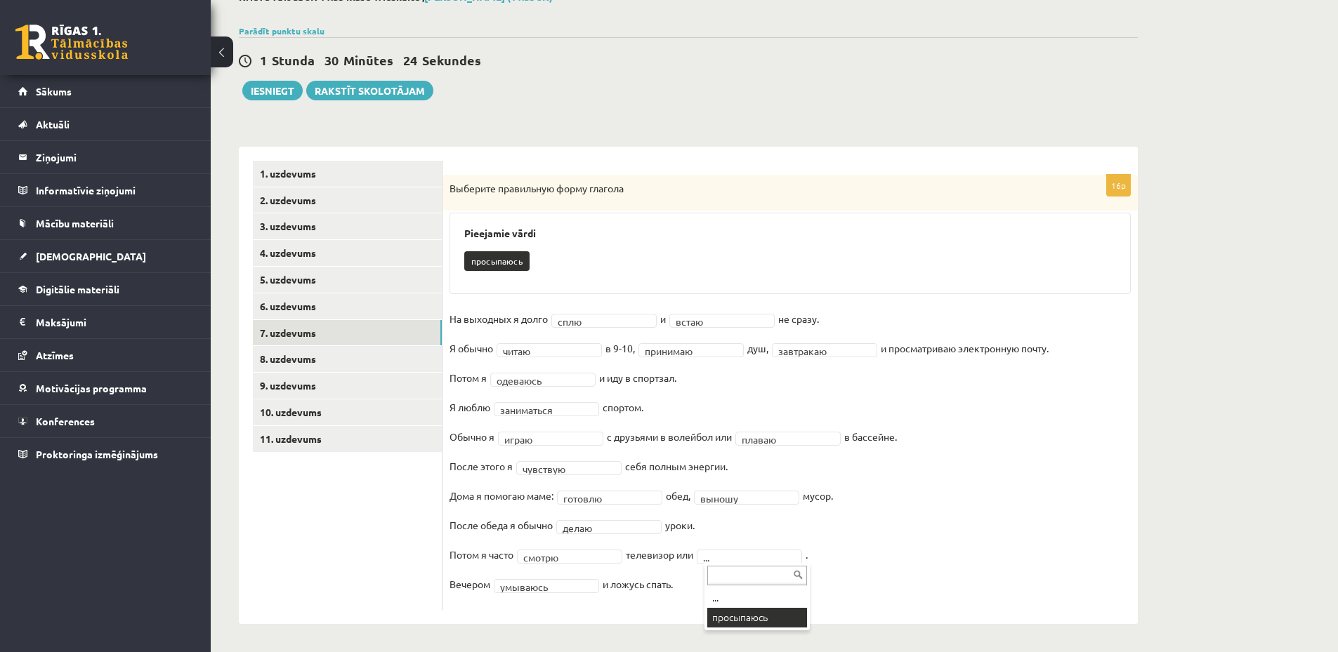
scroll to position [59, 0]
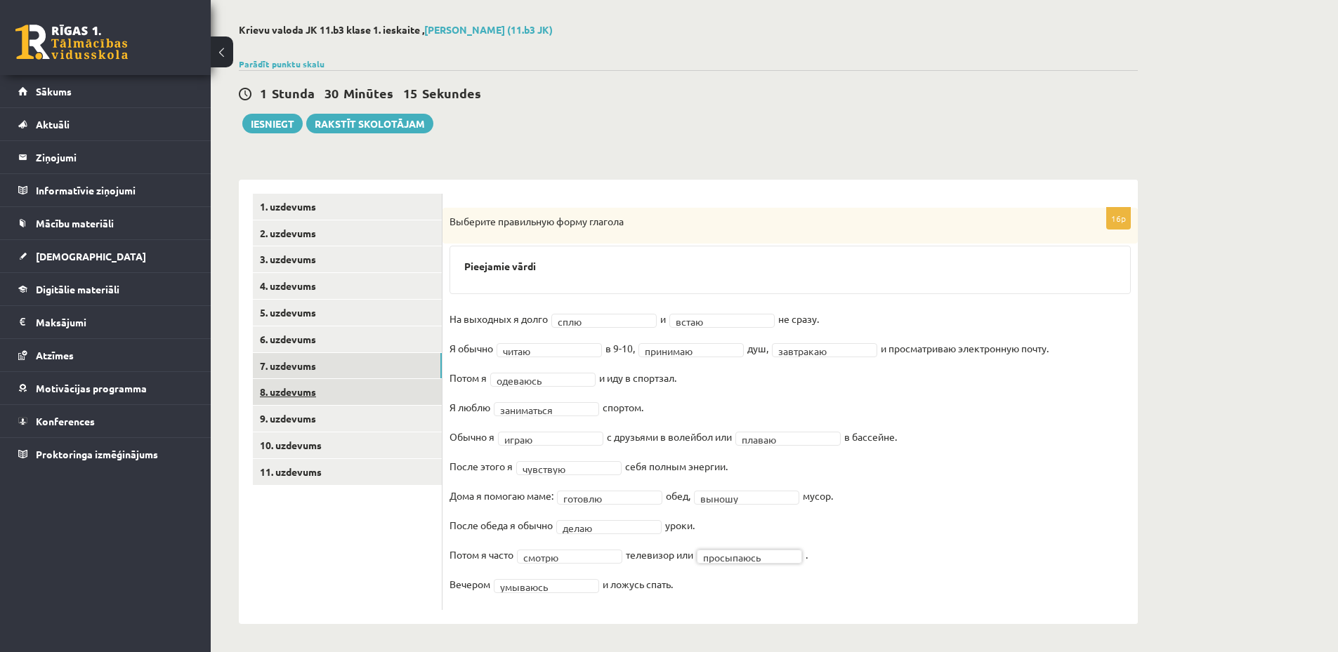
click at [296, 395] on link "8. uzdevums" at bounding box center [347, 392] width 189 height 26
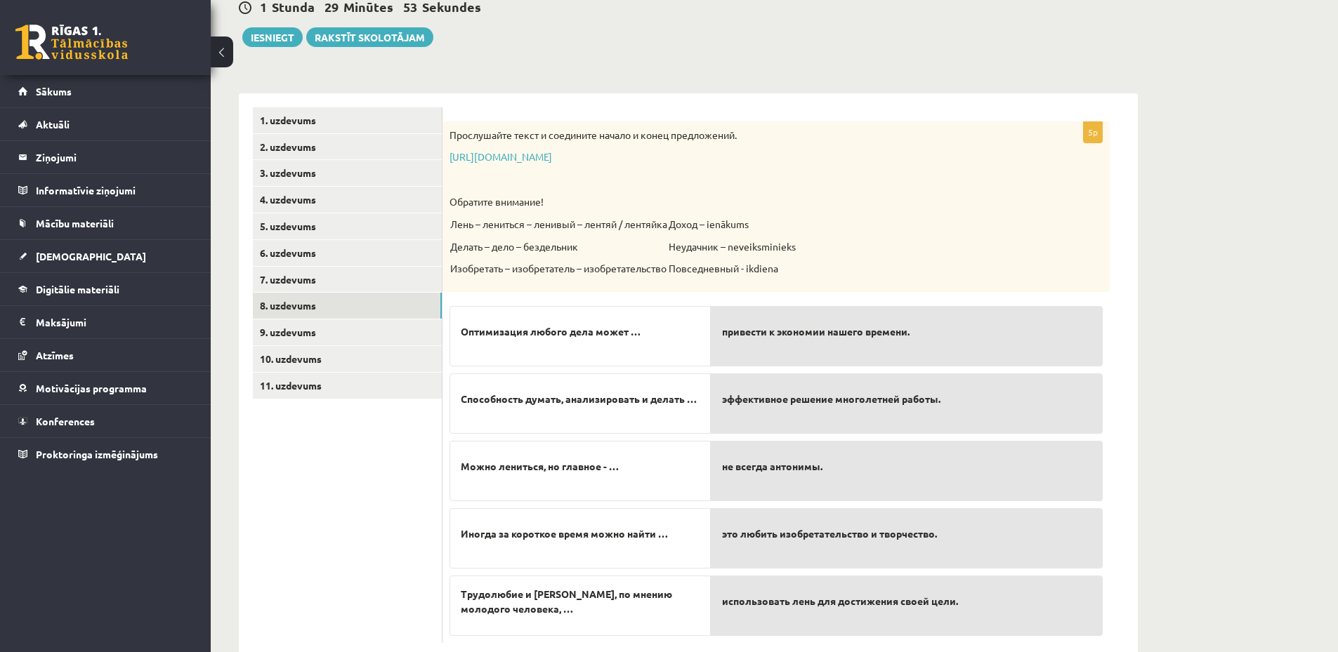
scroll to position [178, 0]
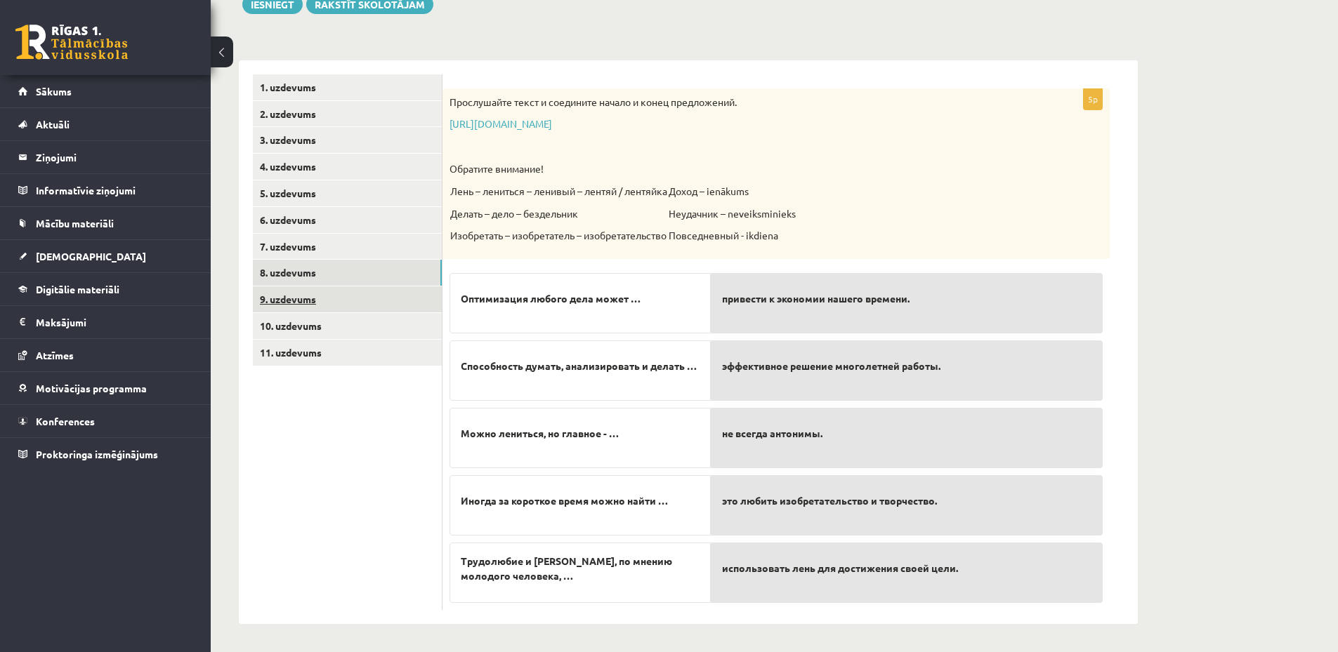
click at [344, 311] on link "9. uzdevums" at bounding box center [347, 300] width 189 height 26
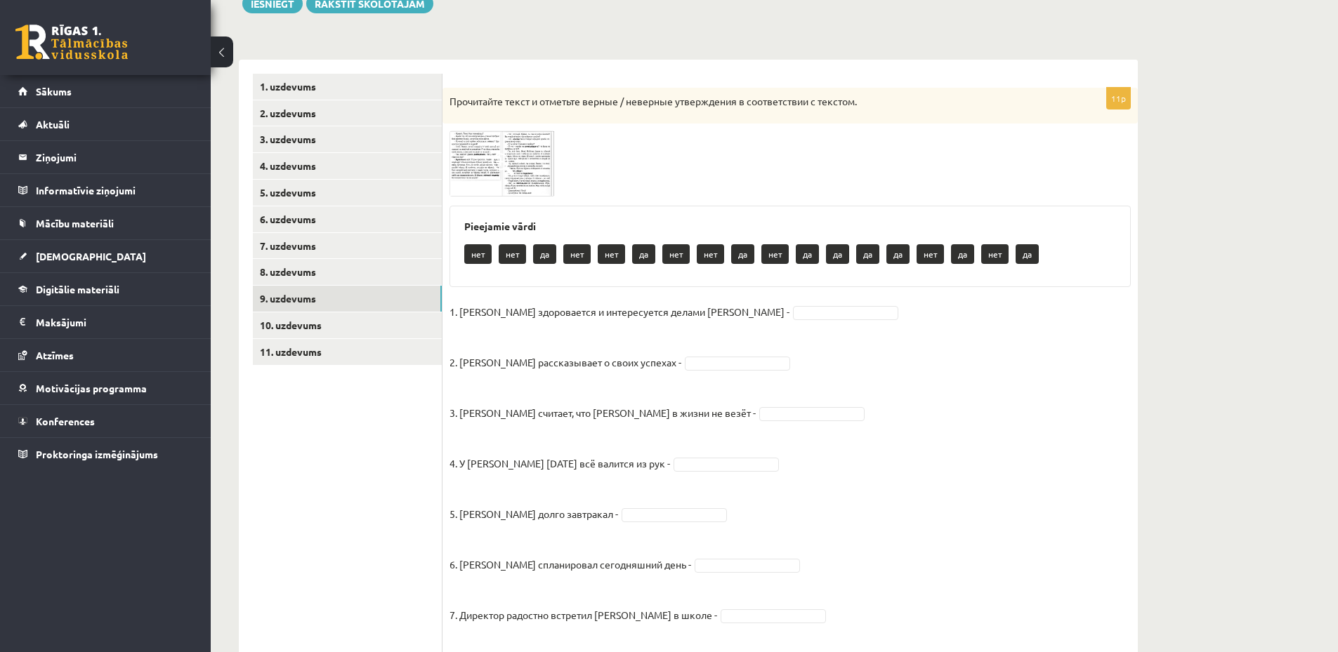
click at [482, 158] on img at bounding box center [501, 163] width 105 height 65
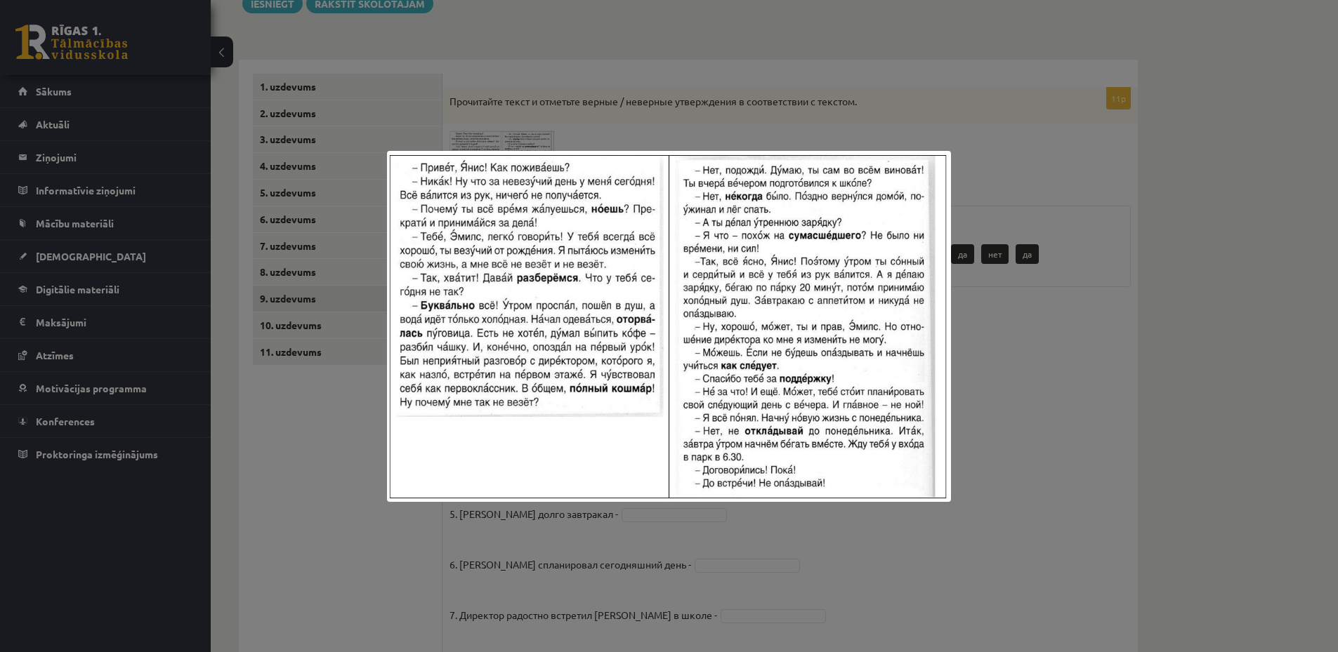
click at [892, 104] on div at bounding box center [669, 326] width 1338 height 652
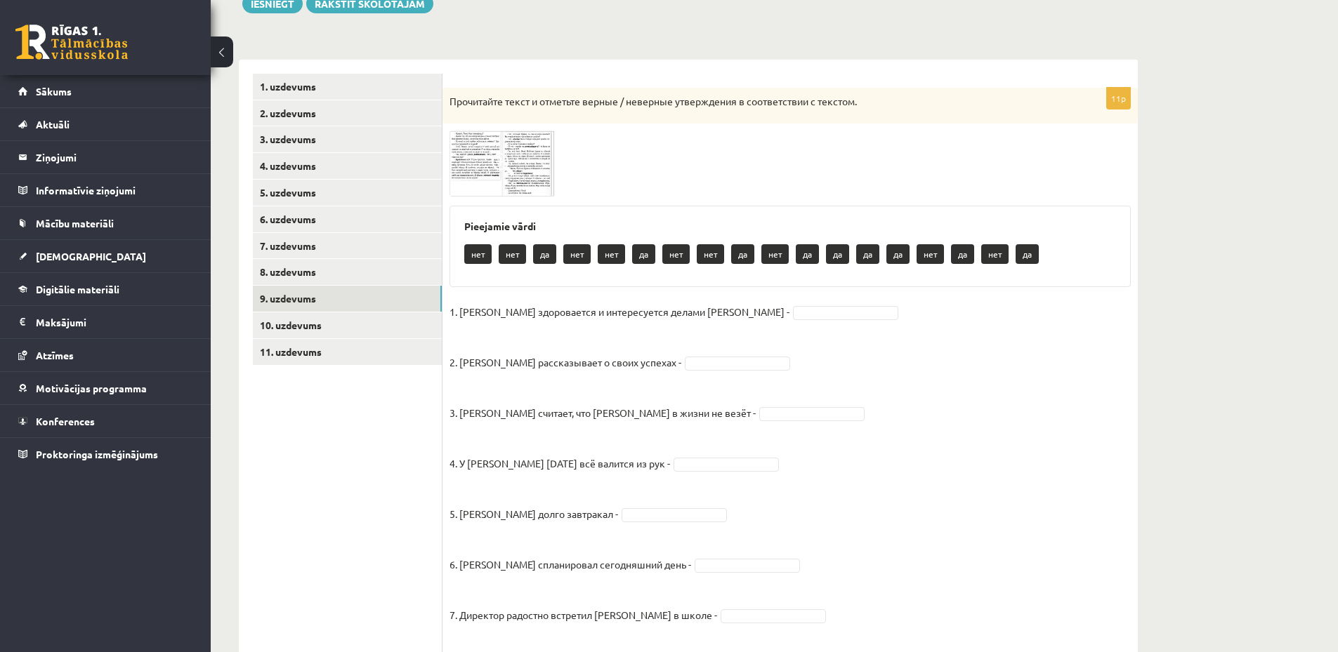
click at [474, 145] on img at bounding box center [501, 163] width 105 height 65
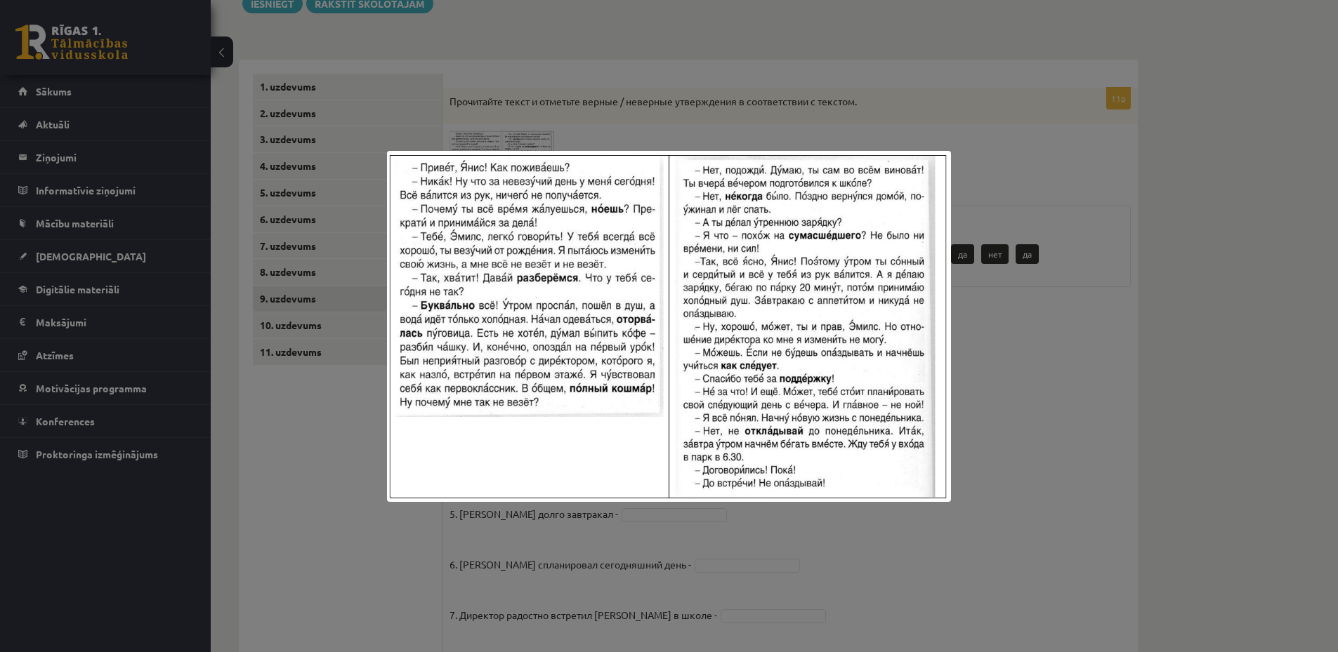
click at [674, 88] on div at bounding box center [669, 326] width 1338 height 652
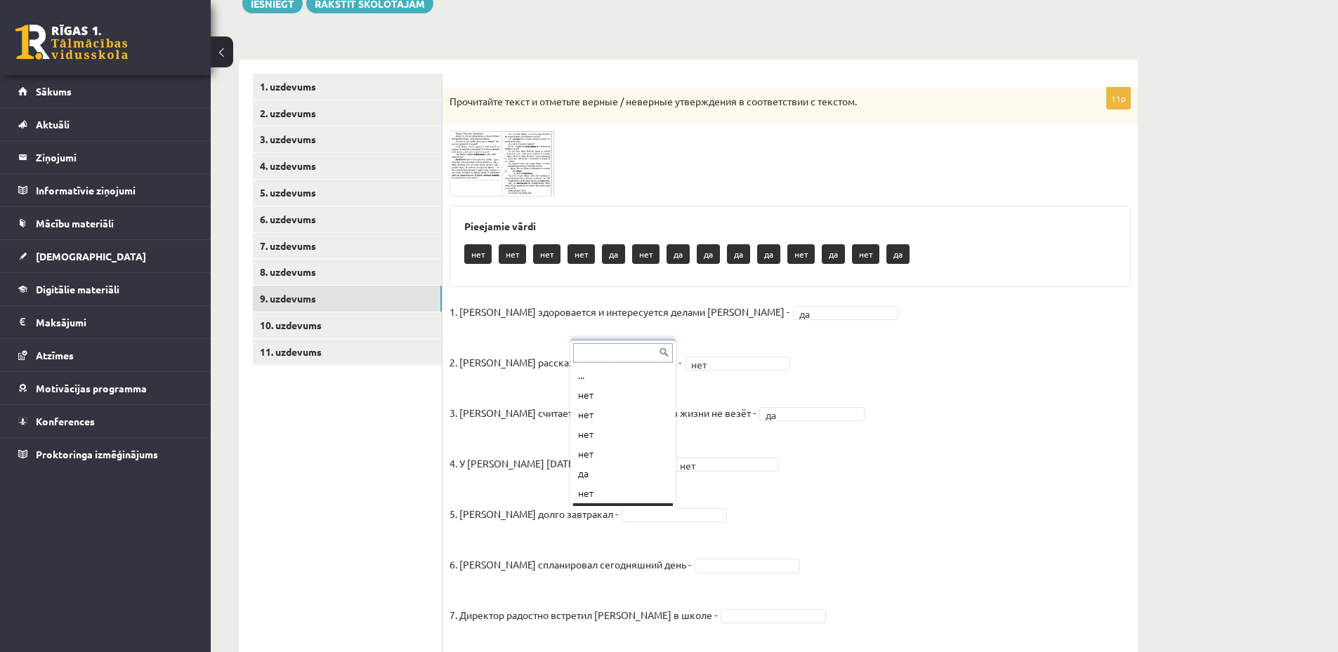
scroll to position [17, 0]
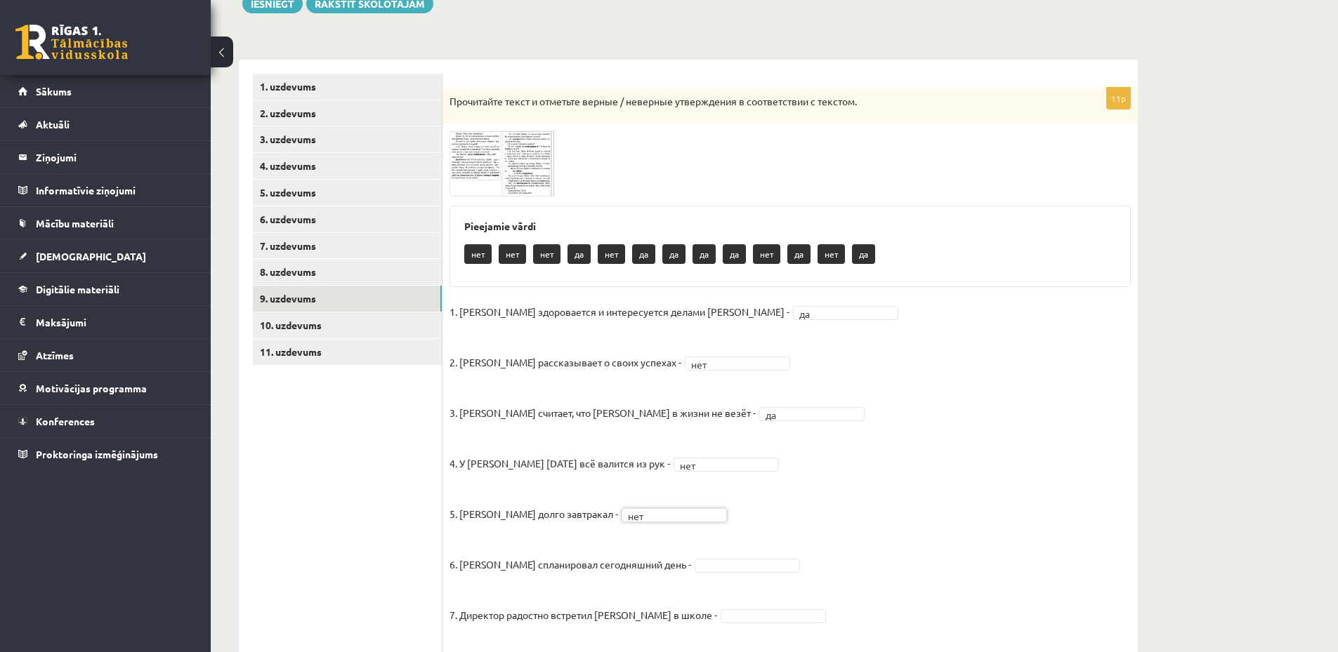
click at [493, 150] on img at bounding box center [501, 163] width 105 height 65
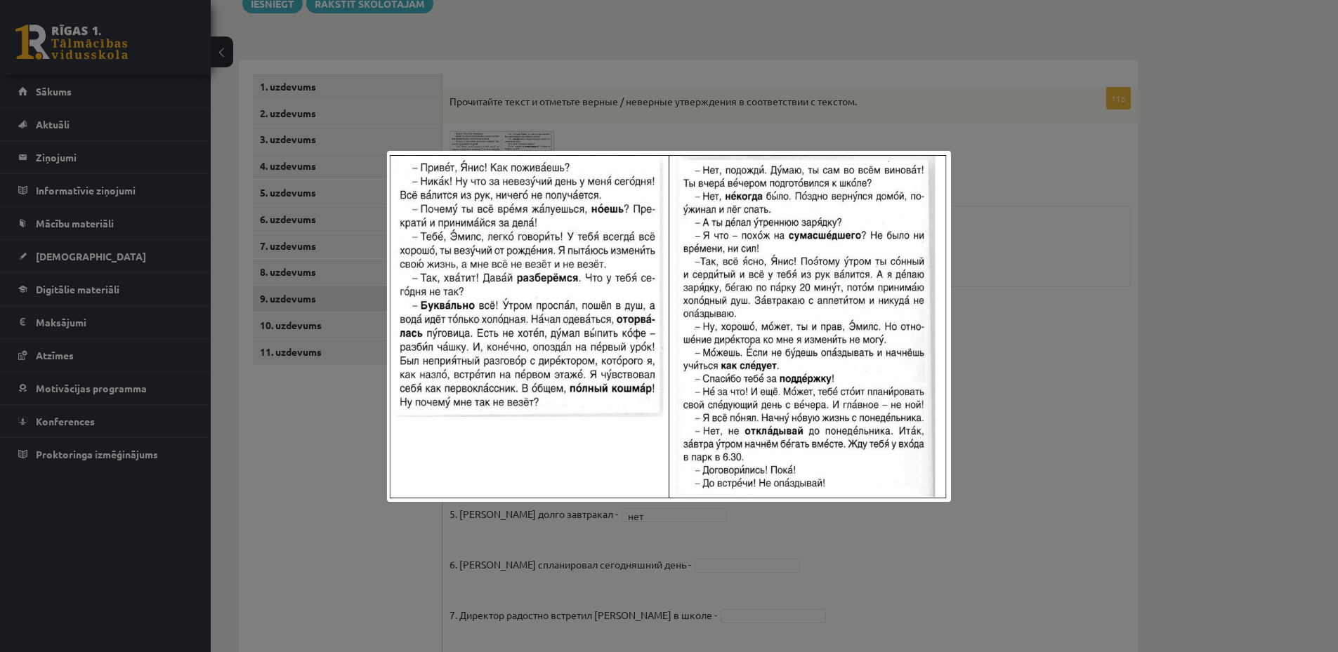
click at [305, 438] on div at bounding box center [669, 326] width 1338 height 652
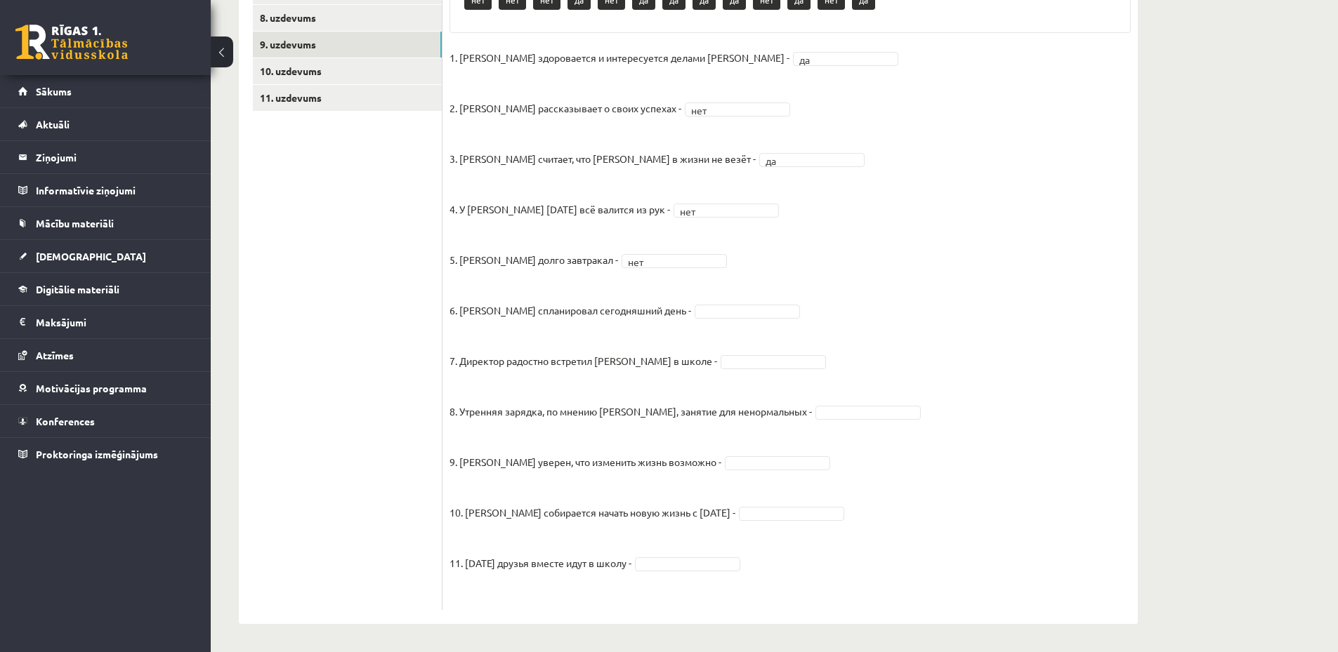
scroll to position [0, 0]
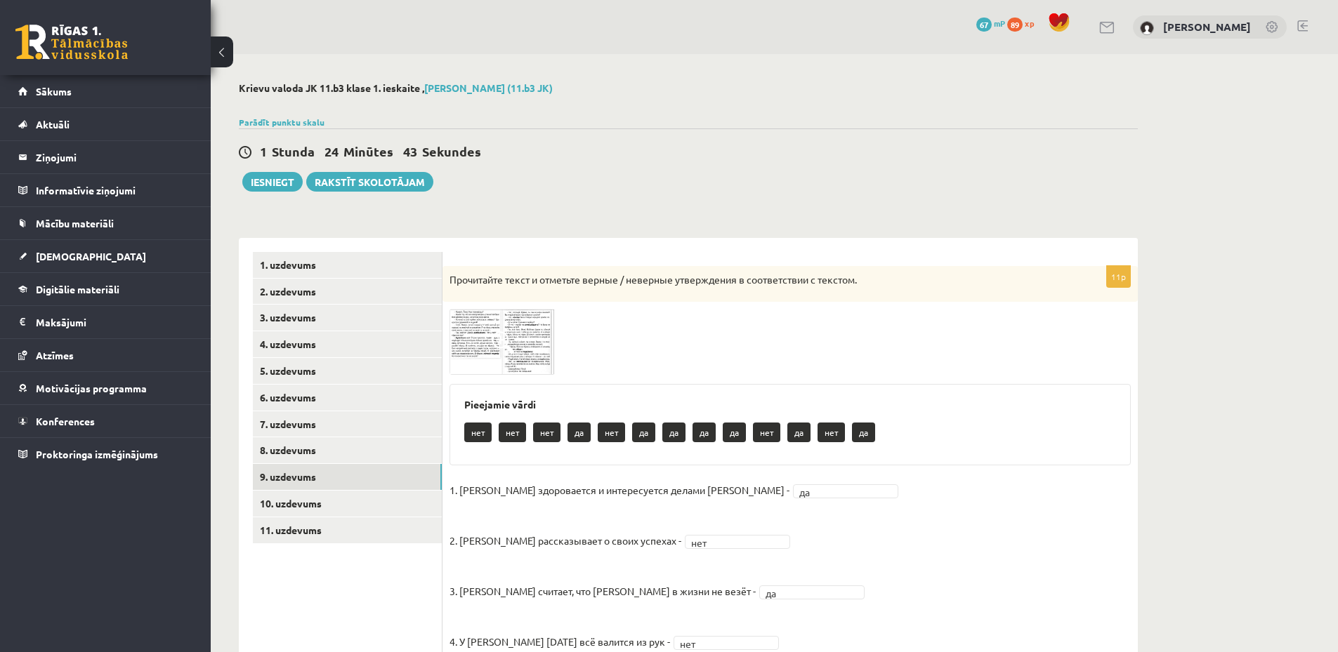
click at [516, 328] on img at bounding box center [501, 341] width 105 height 65
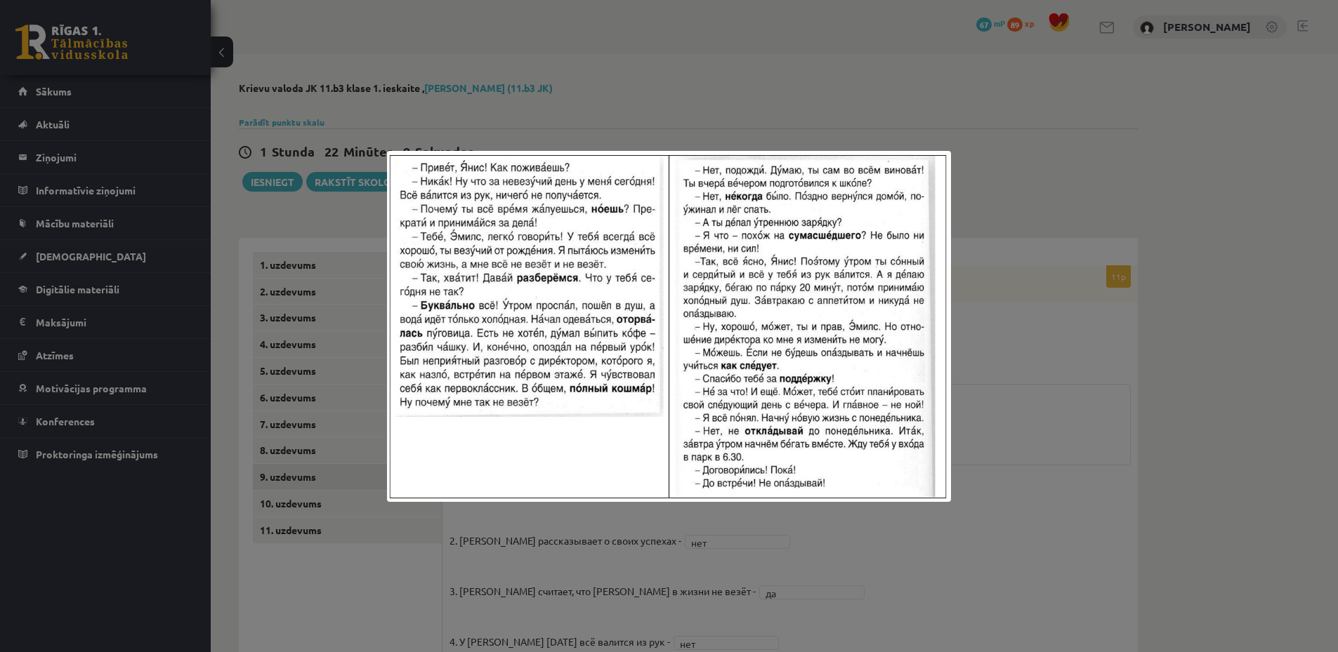
click at [374, 529] on div at bounding box center [669, 326] width 1338 height 652
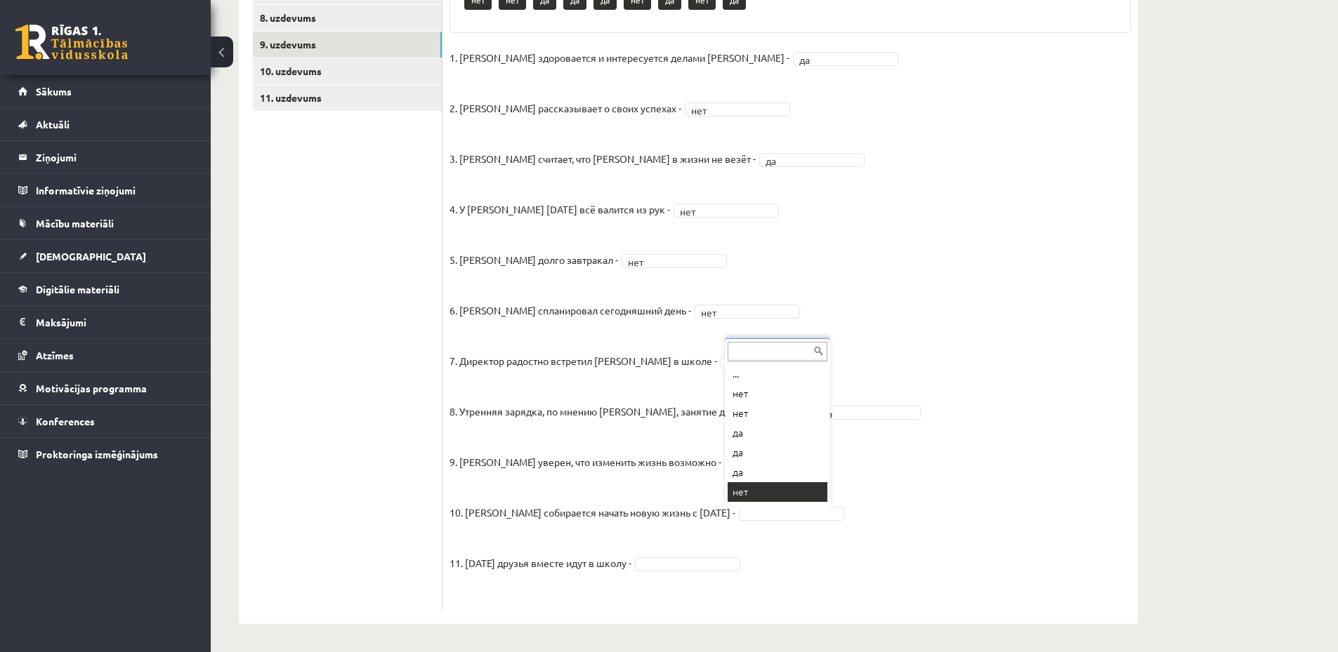
scroll to position [17, 0]
click at [636, 567] on span at bounding box center [687, 563] width 112 height 13
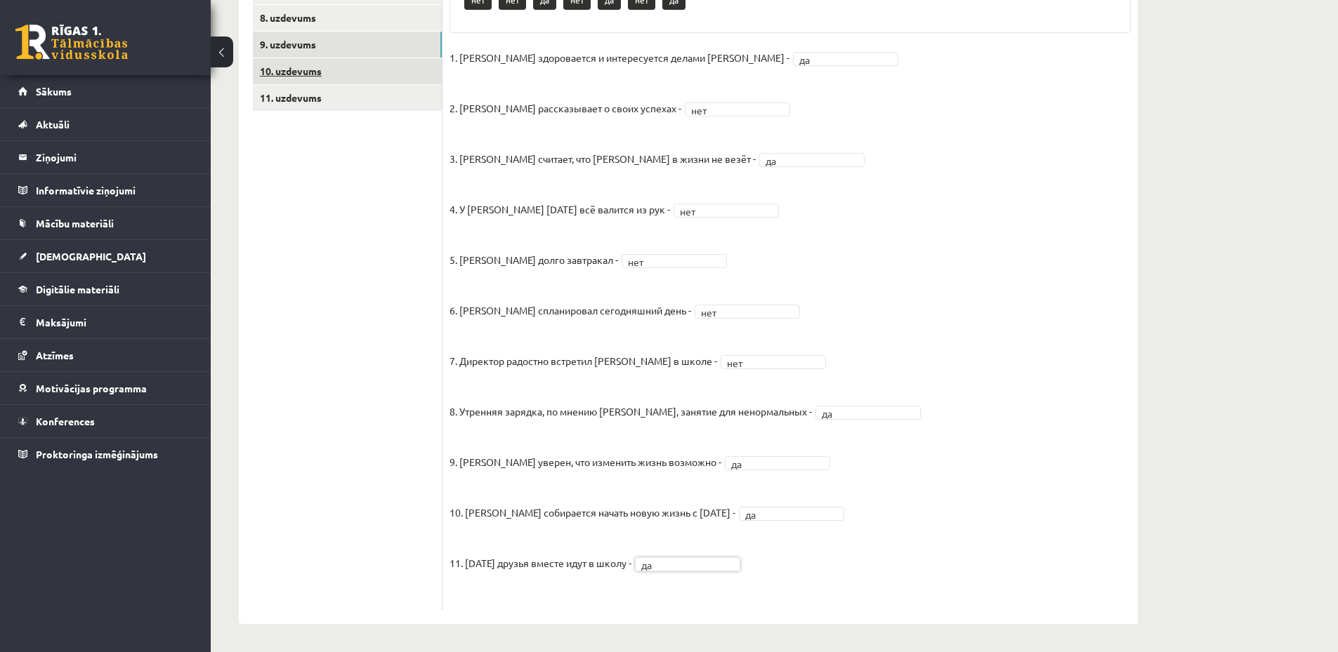
click at [317, 72] on link "10. uzdevums" at bounding box center [347, 71] width 189 height 26
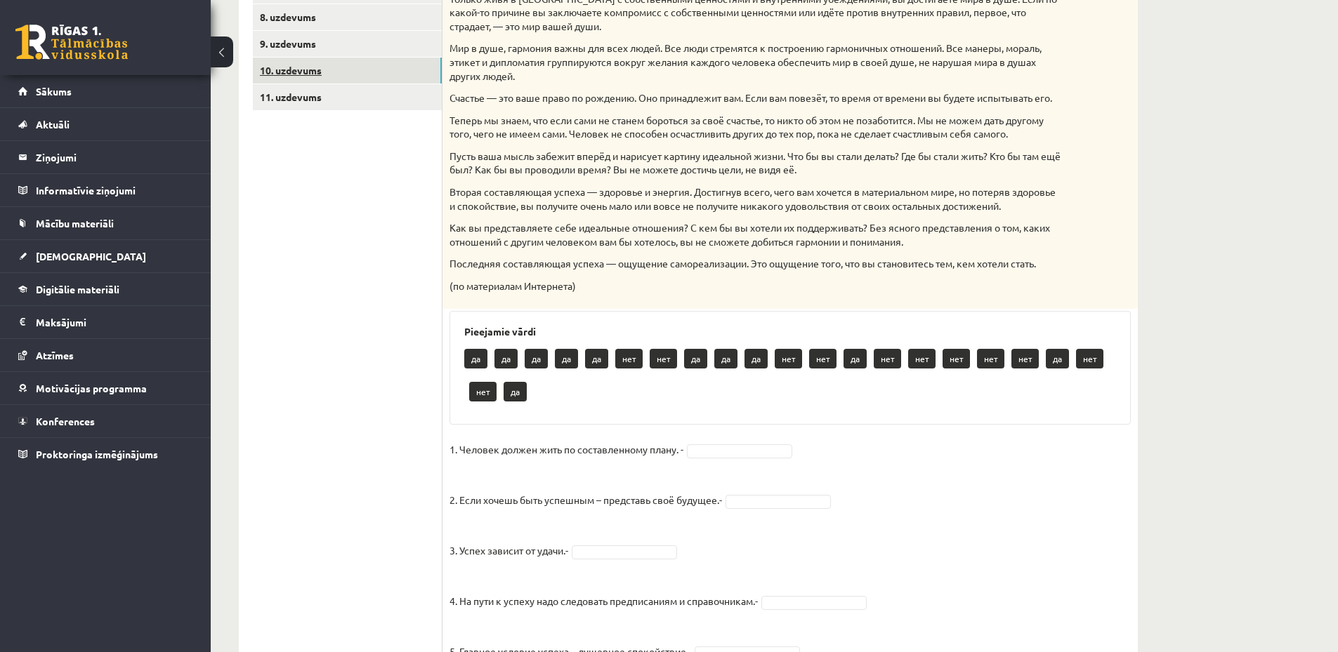
click at [357, 65] on link "10. uzdevums" at bounding box center [347, 71] width 189 height 26
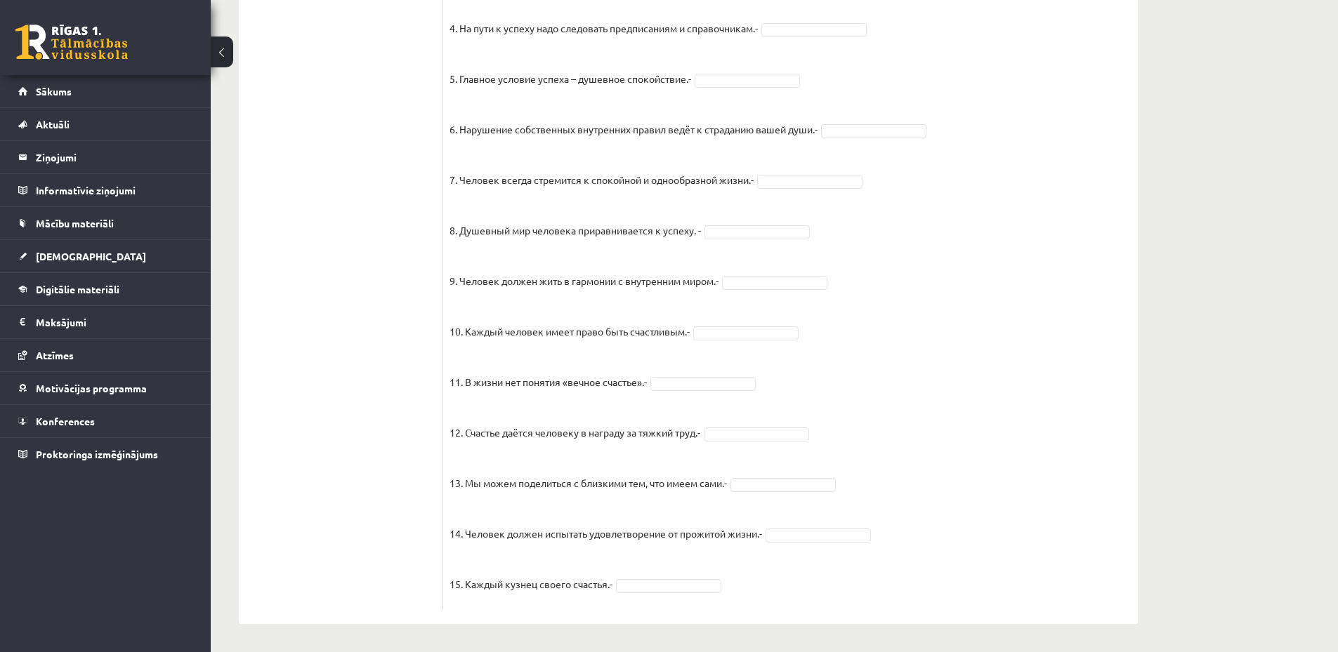
scroll to position [272, 0]
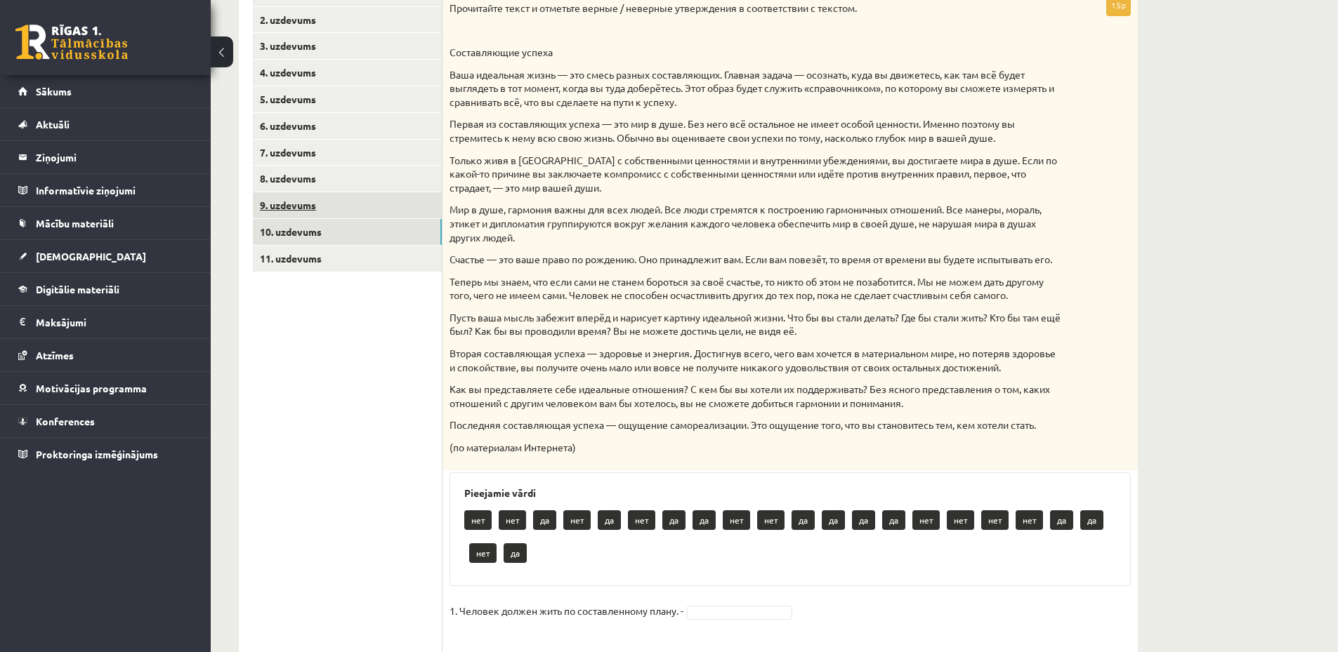
click at [326, 209] on link "9. uzdevums" at bounding box center [347, 205] width 189 height 26
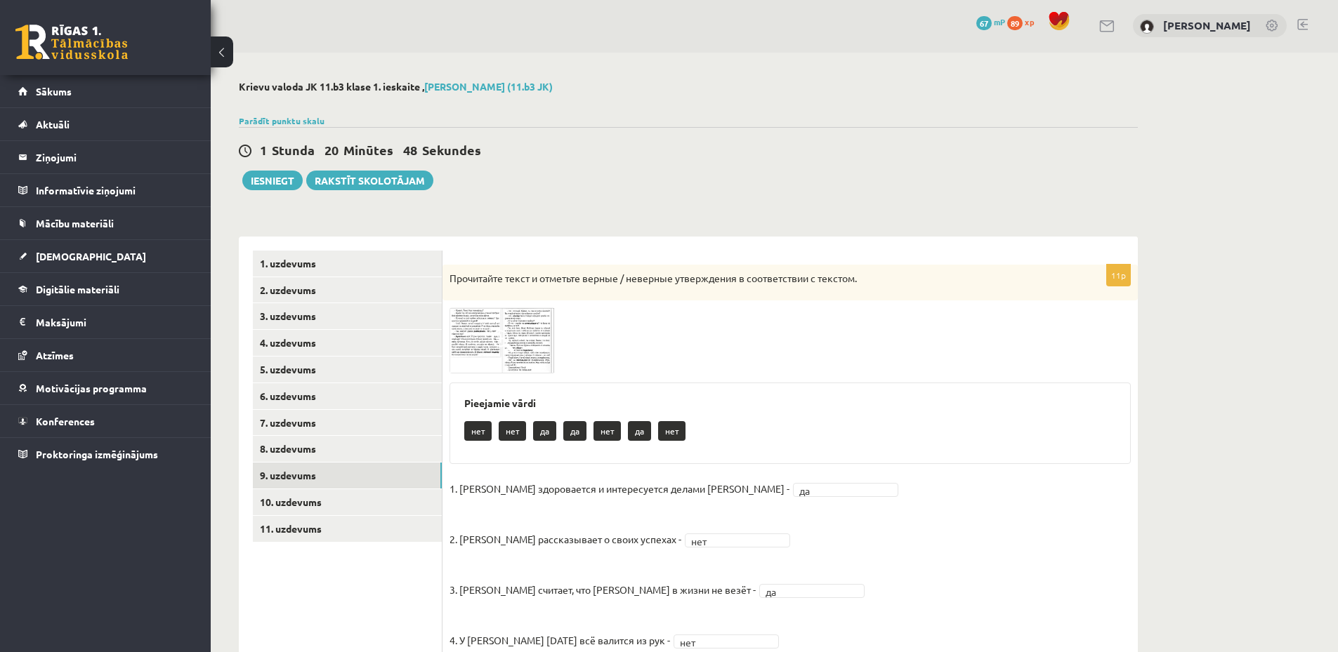
scroll to position [0, 0]
click at [550, 339] on img at bounding box center [501, 341] width 105 height 65
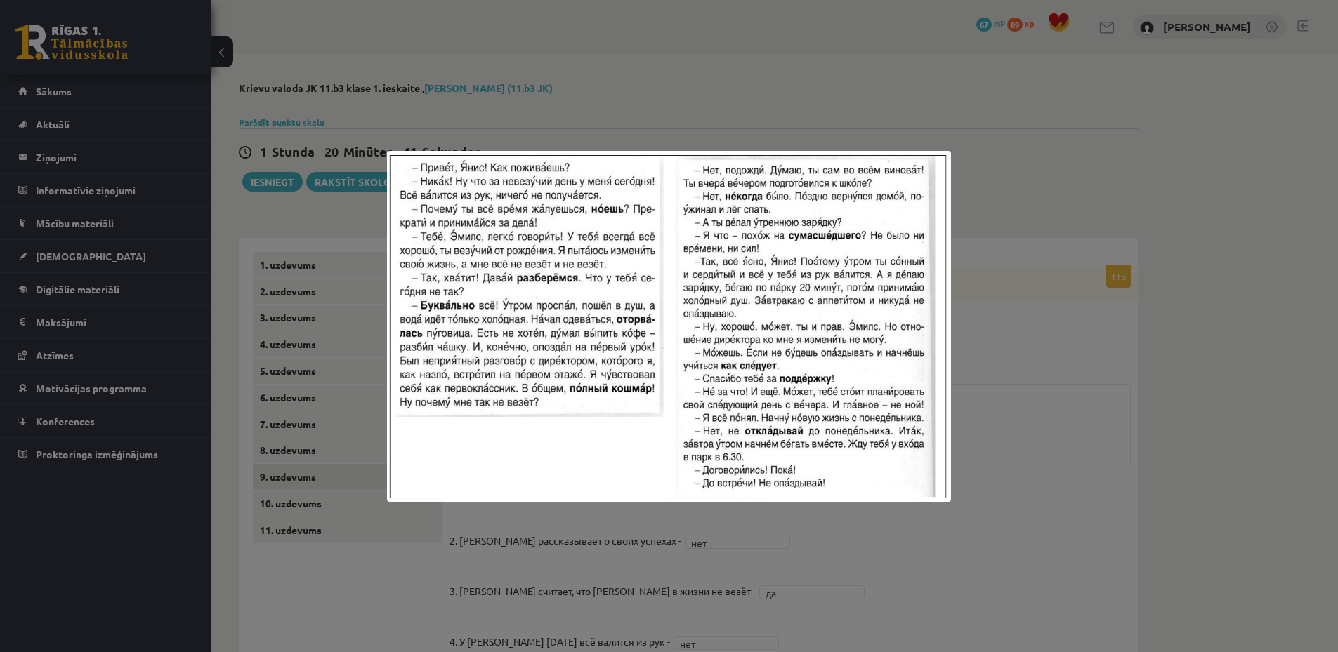
click at [369, 618] on div at bounding box center [669, 326] width 1338 height 652
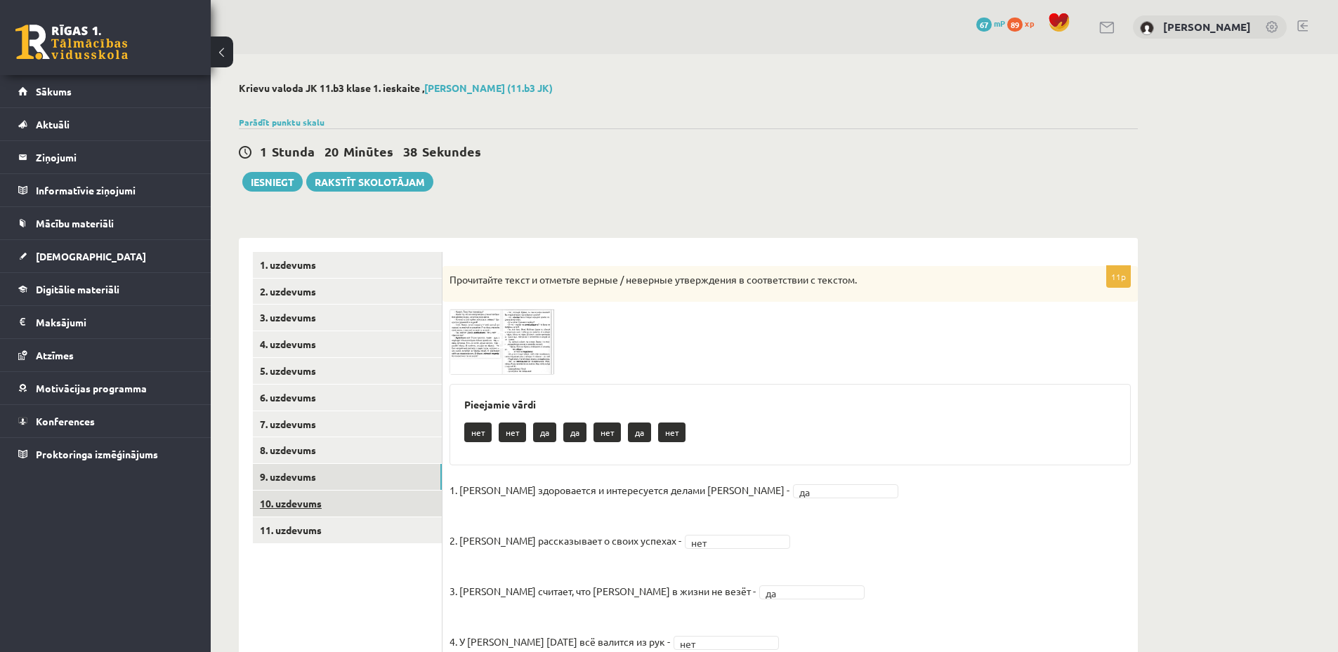
click at [324, 504] on link "10. uzdevums" at bounding box center [347, 504] width 189 height 26
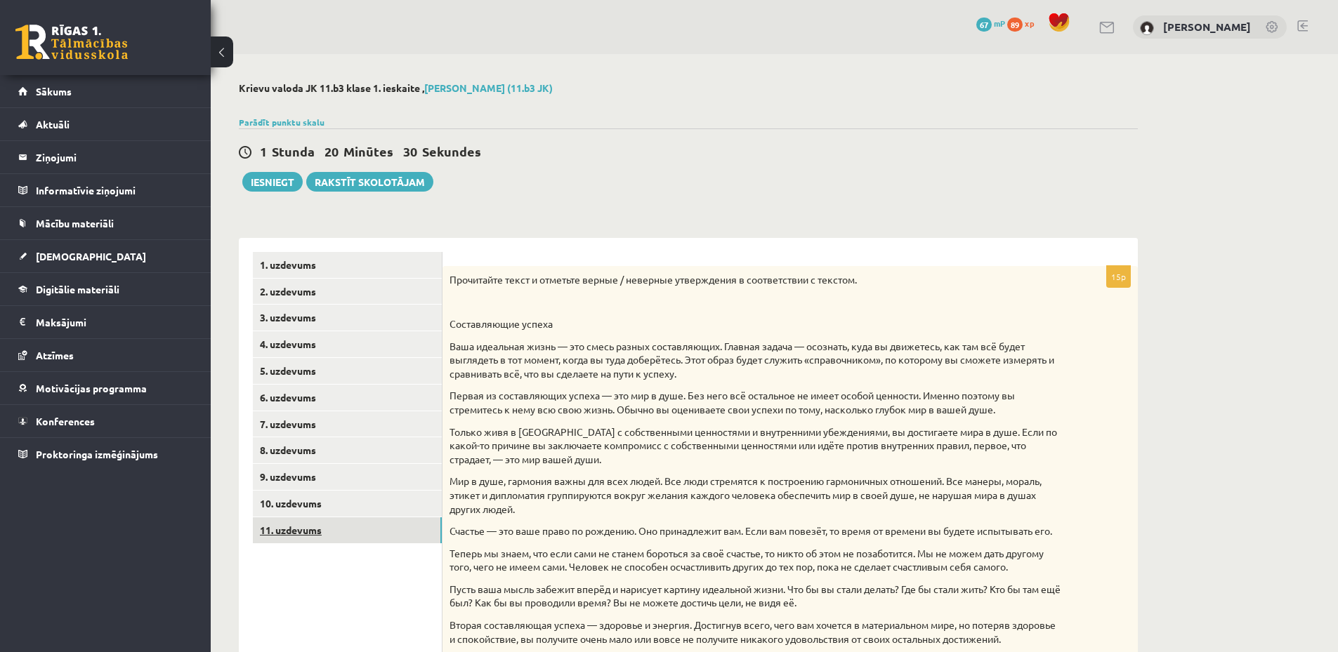
click at [331, 524] on link "11. uzdevums" at bounding box center [347, 531] width 189 height 26
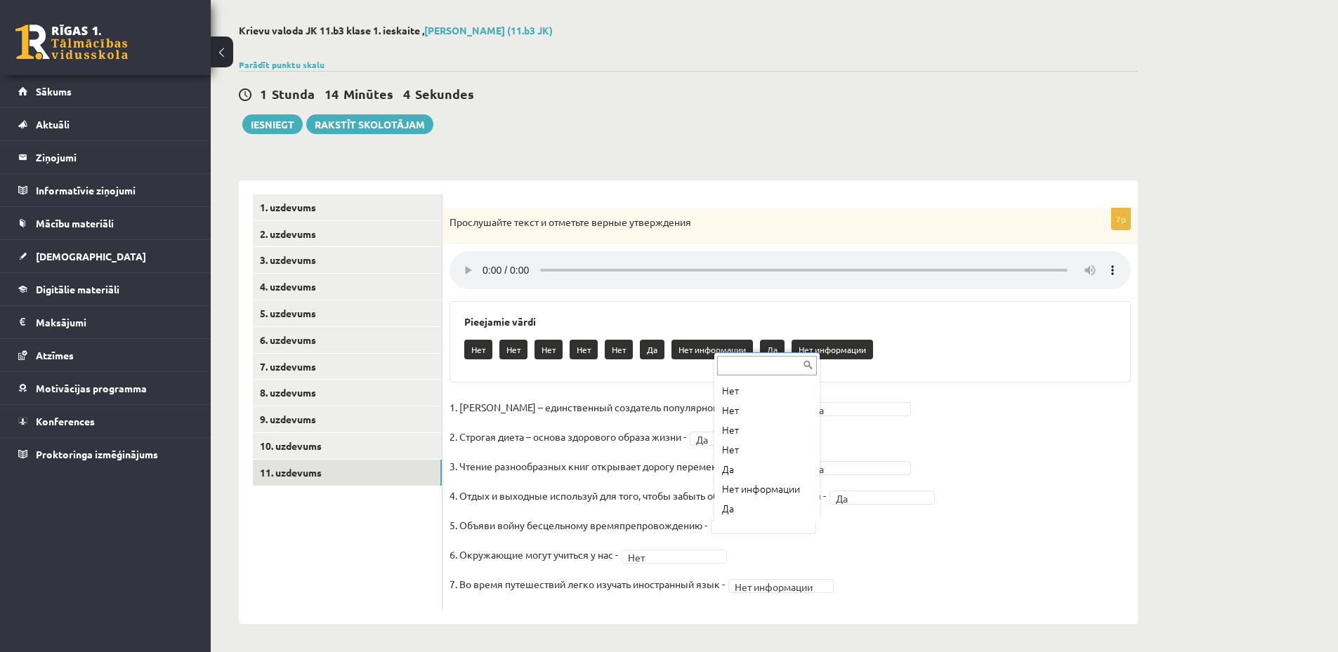
scroll to position [56, 0]
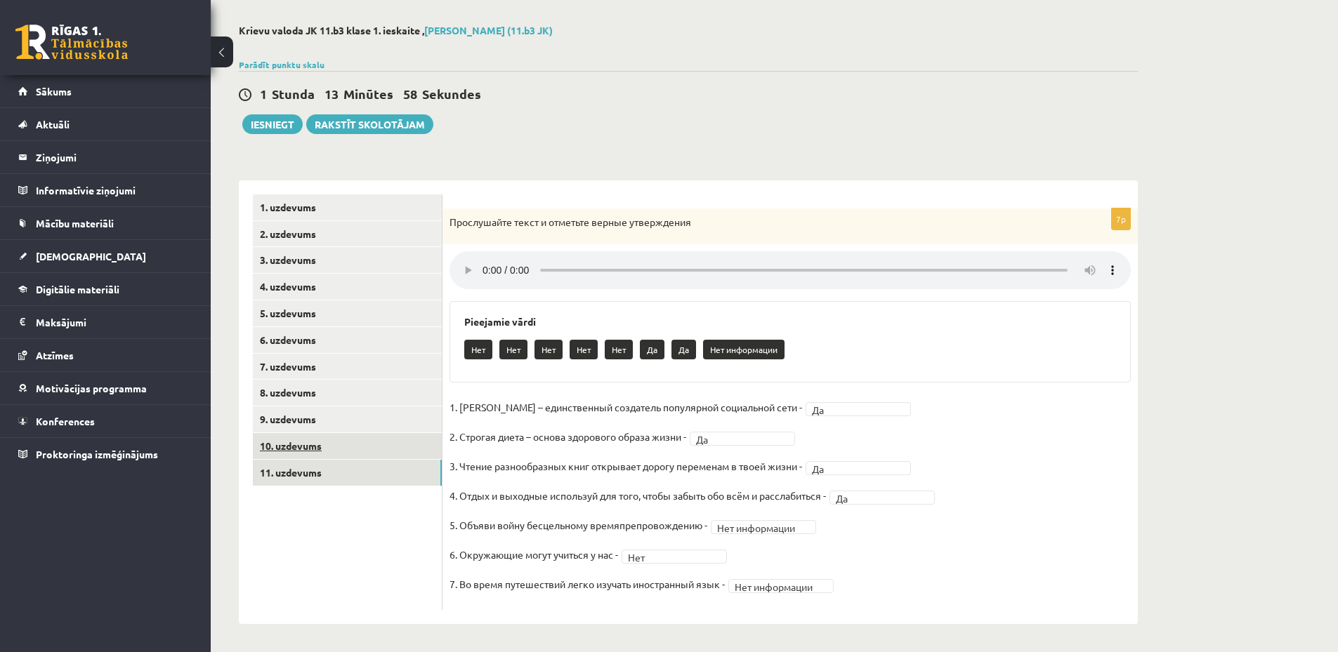
click at [338, 452] on link "10. uzdevums" at bounding box center [347, 446] width 189 height 26
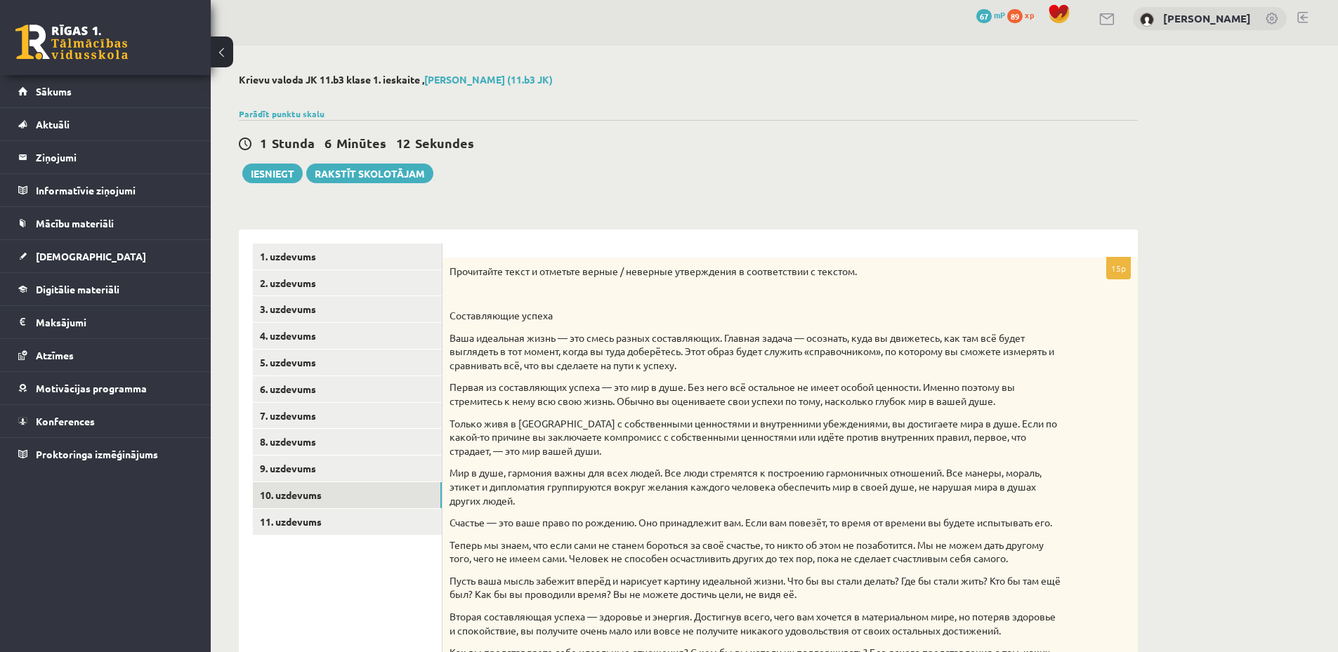
scroll to position [0, 0]
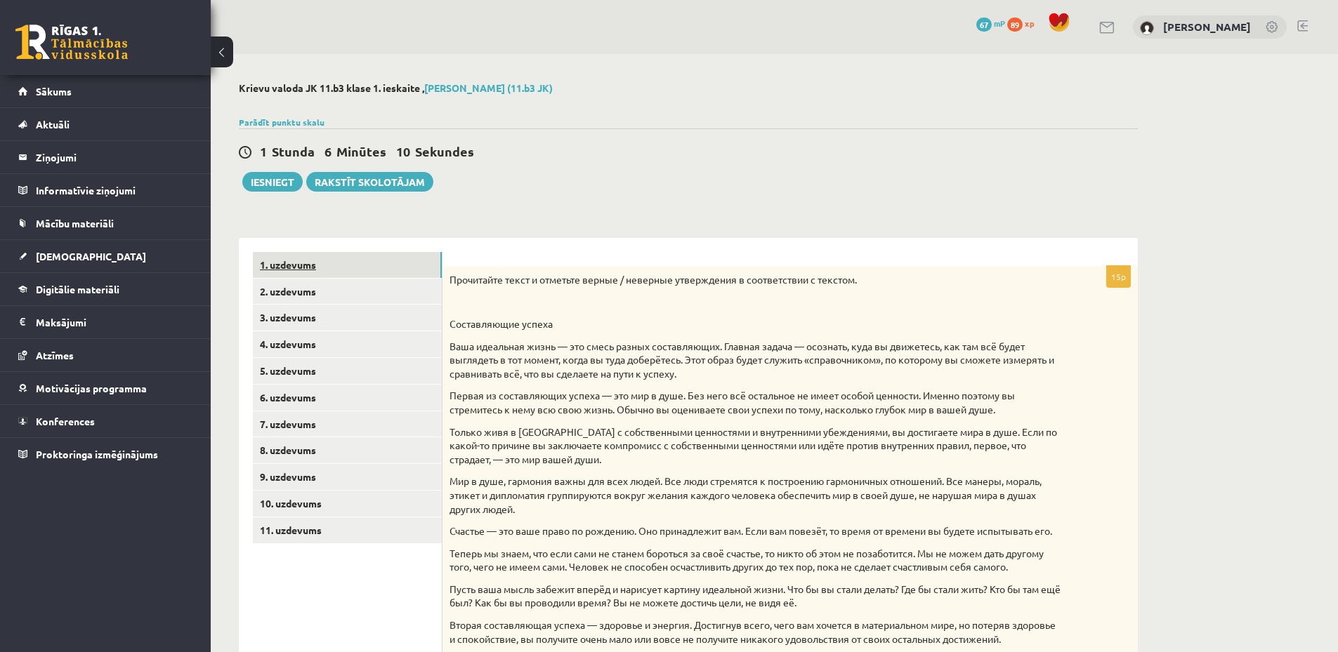
click at [317, 267] on link "1. uzdevums" at bounding box center [347, 265] width 189 height 26
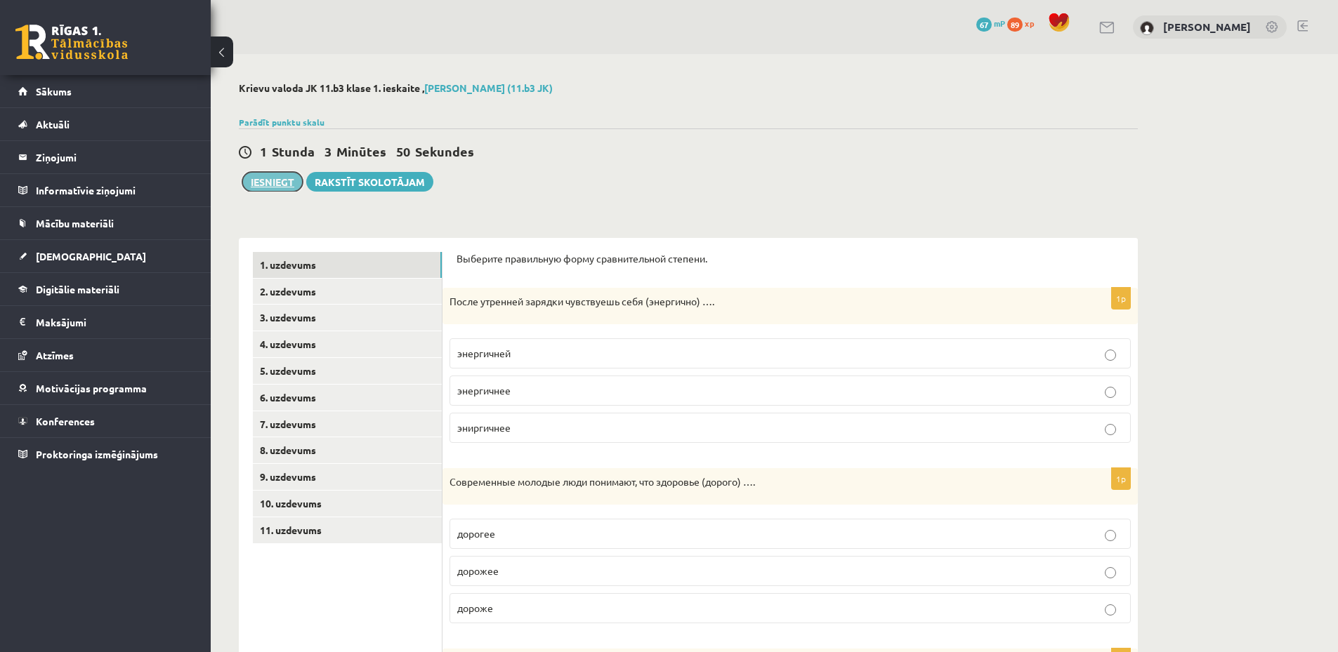
click at [287, 177] on button "Iesniegt" at bounding box center [272, 182] width 60 height 20
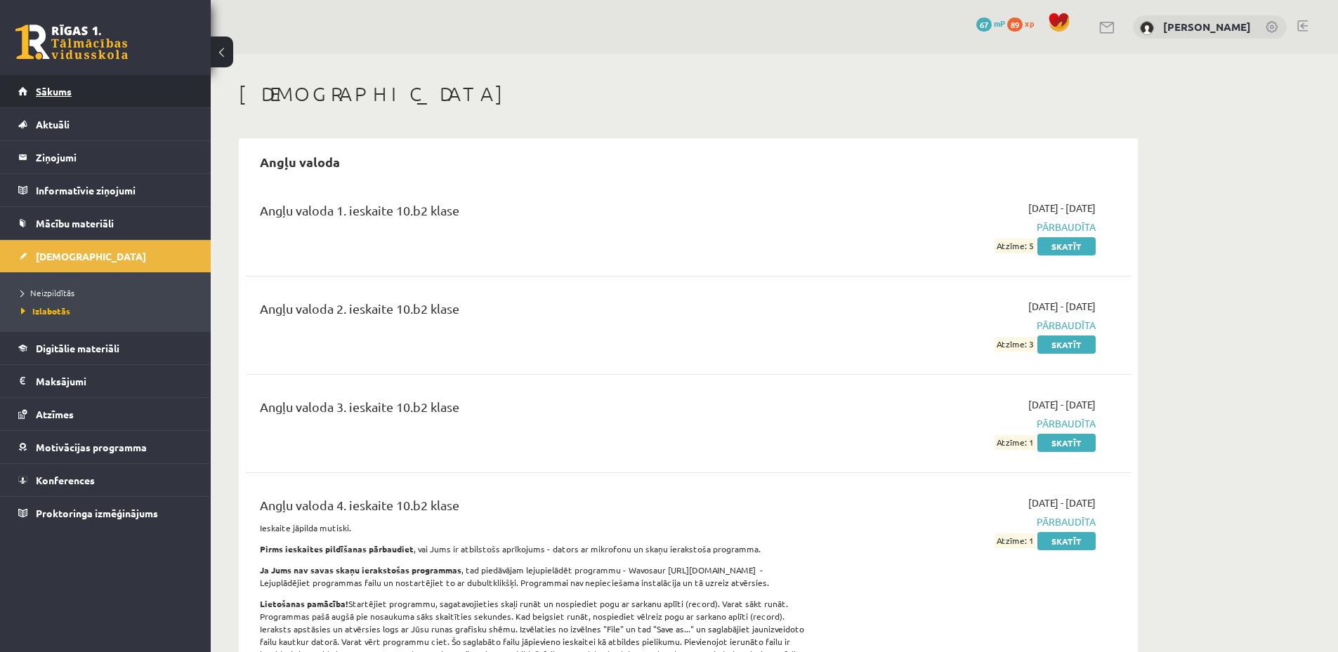
click at [84, 98] on link "Sākums" at bounding box center [105, 91] width 175 height 32
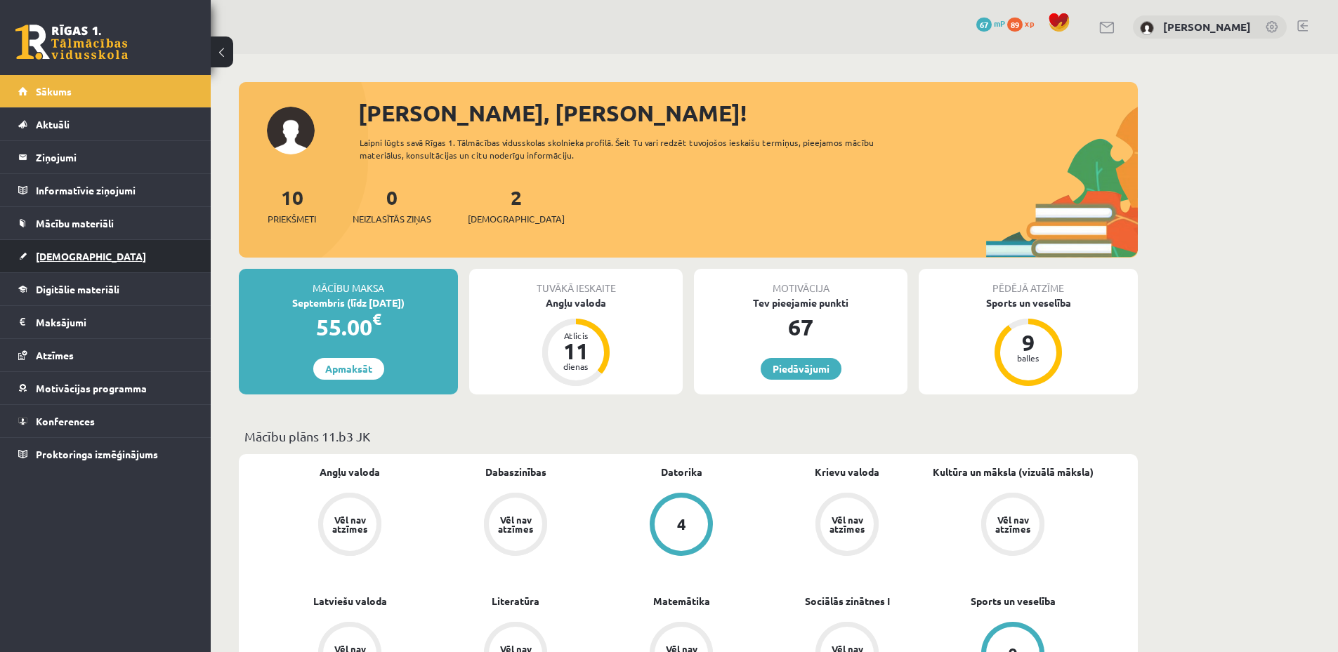
click at [116, 248] on link "[DEMOGRAPHIC_DATA]" at bounding box center [105, 256] width 175 height 32
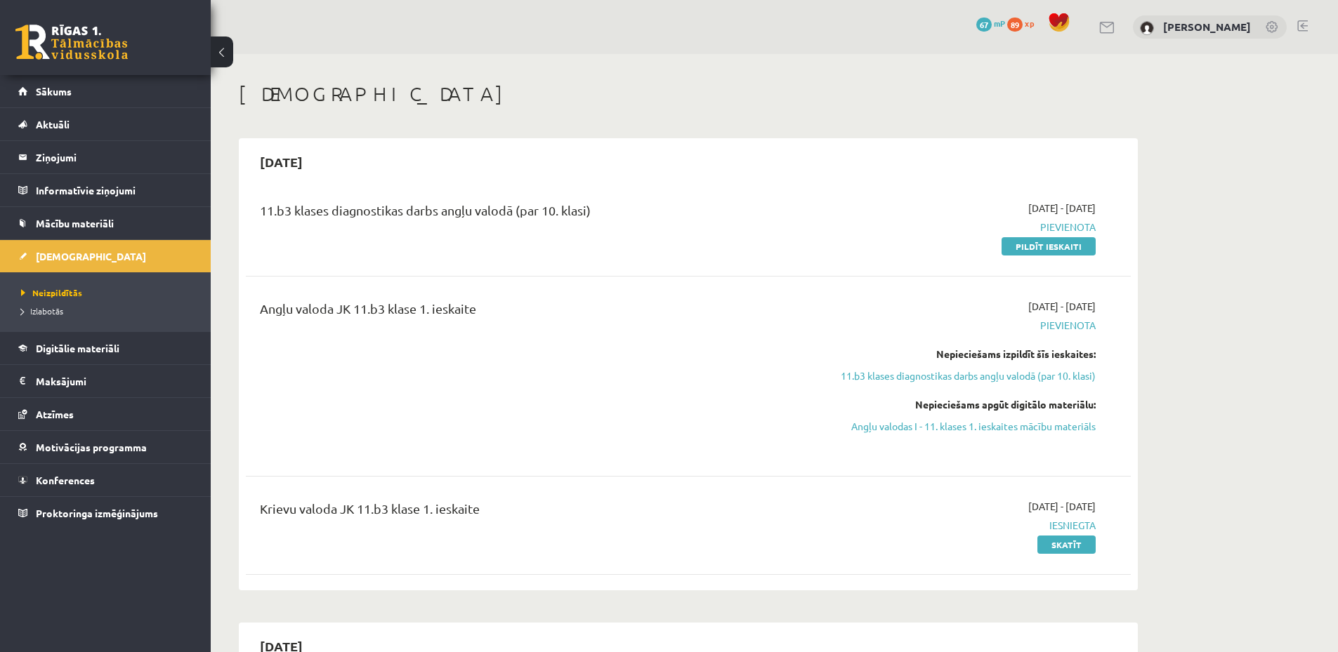
click at [96, 317] on li "Izlabotās" at bounding box center [109, 311] width 176 height 18
click at [49, 307] on span "Izlabotās" at bounding box center [45, 311] width 49 height 11
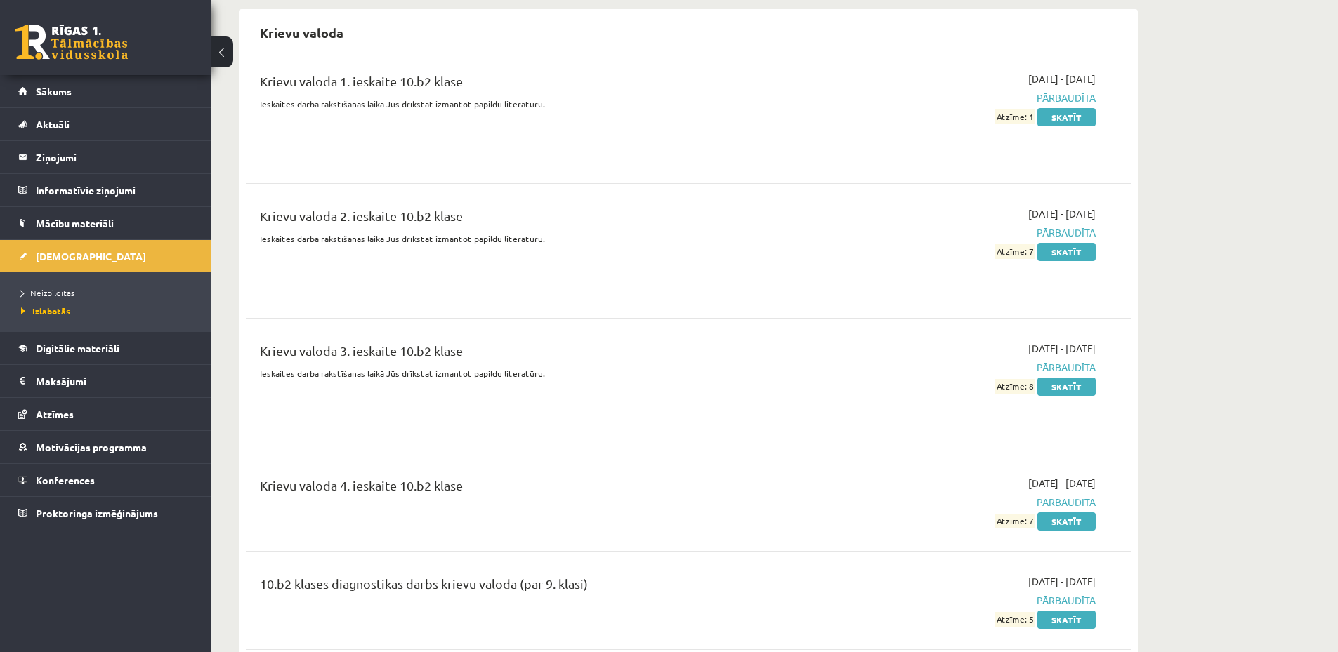
scroll to position [2997, 0]
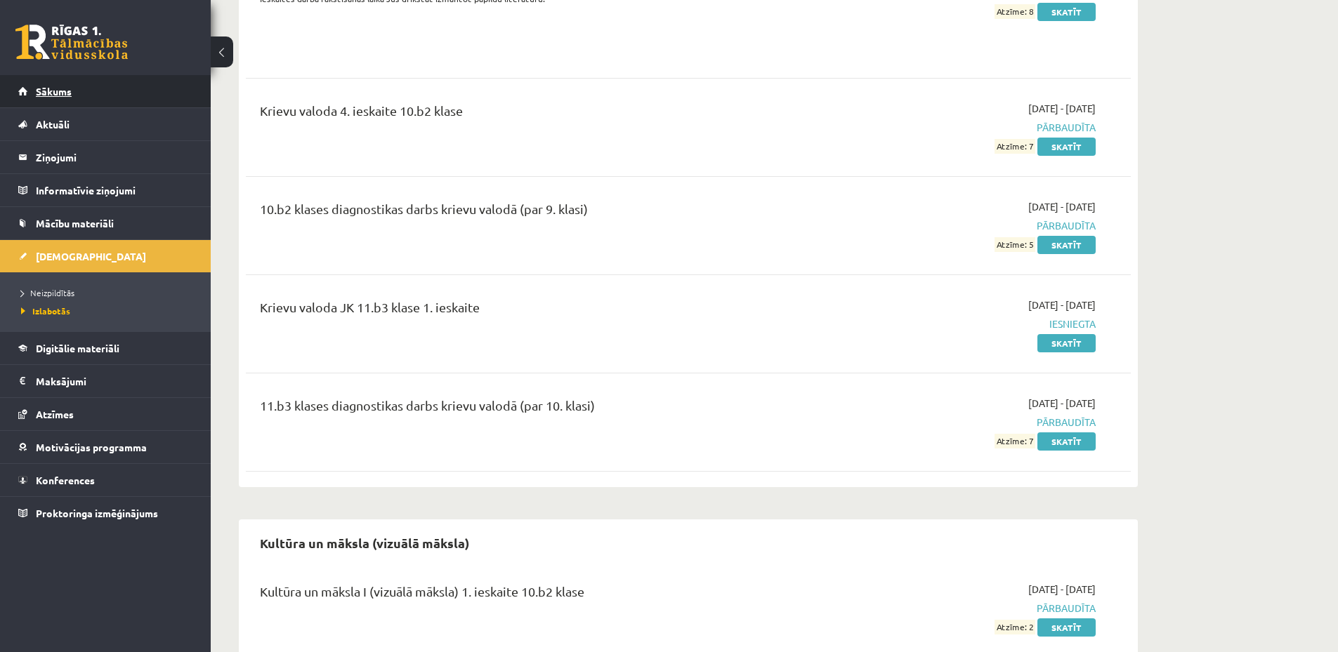
click at [118, 89] on link "Sākums" at bounding box center [105, 91] width 175 height 32
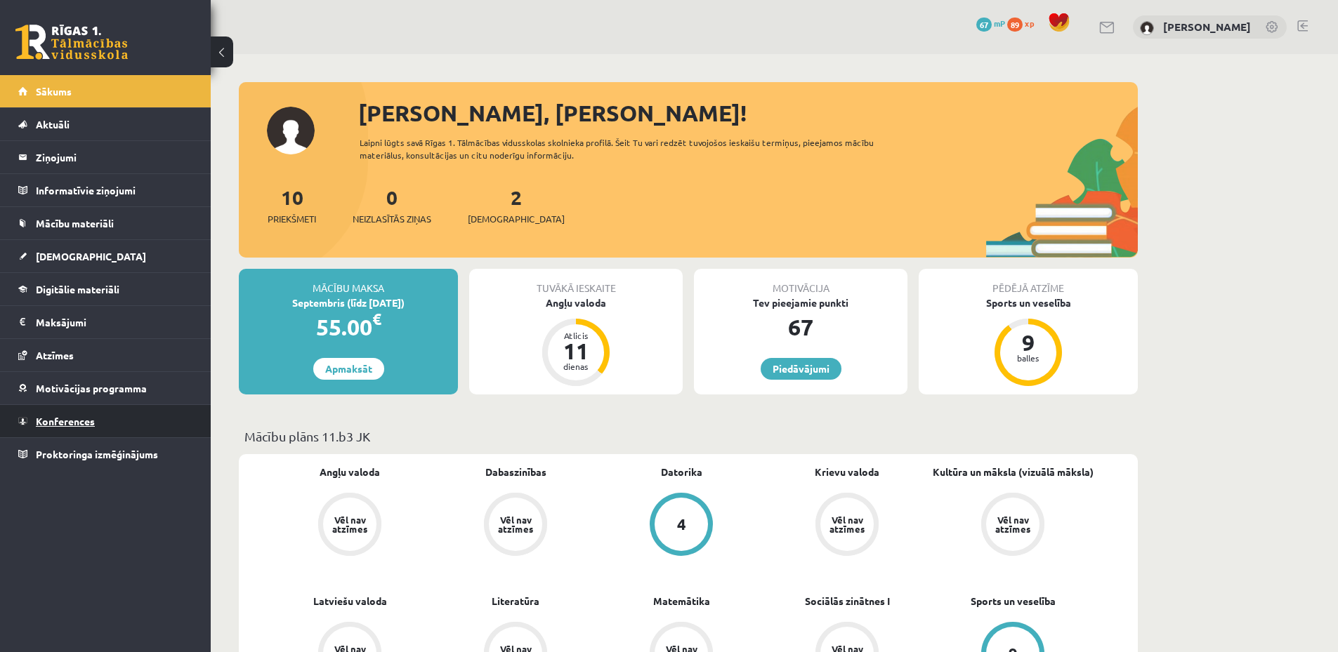
click at [94, 419] on span "Konferences" at bounding box center [65, 421] width 59 height 13
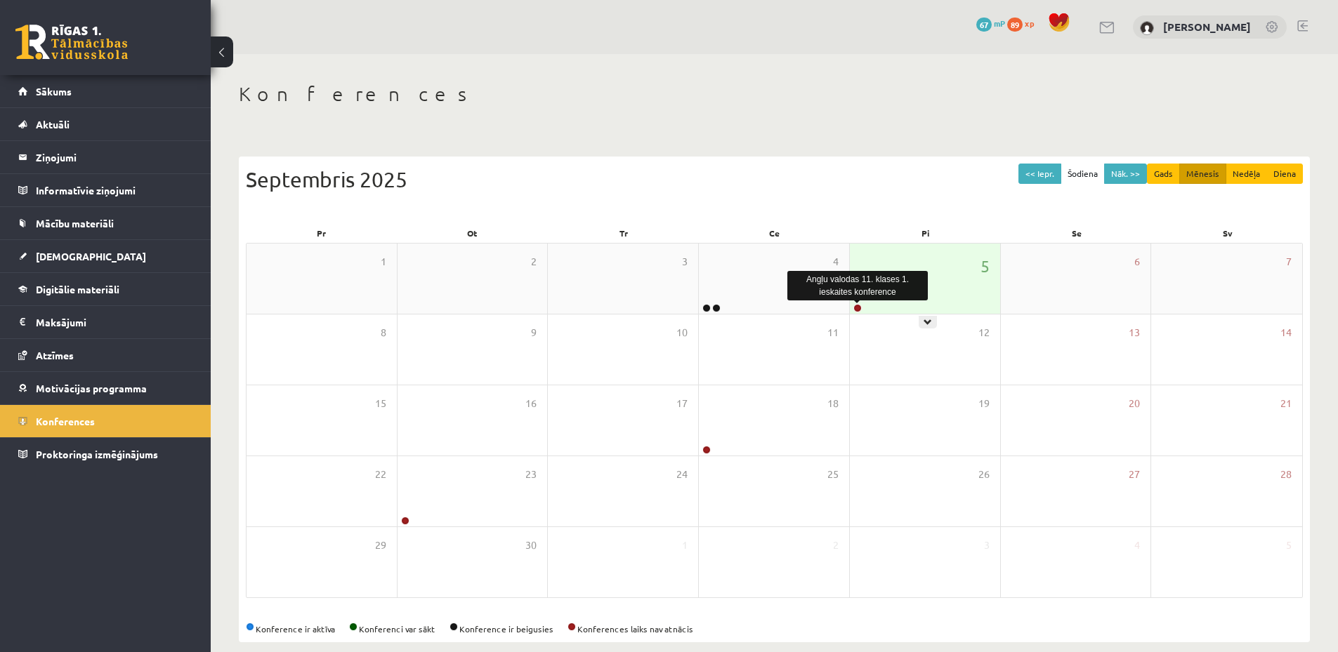
click at [860, 309] on link at bounding box center [857, 308] width 8 height 8
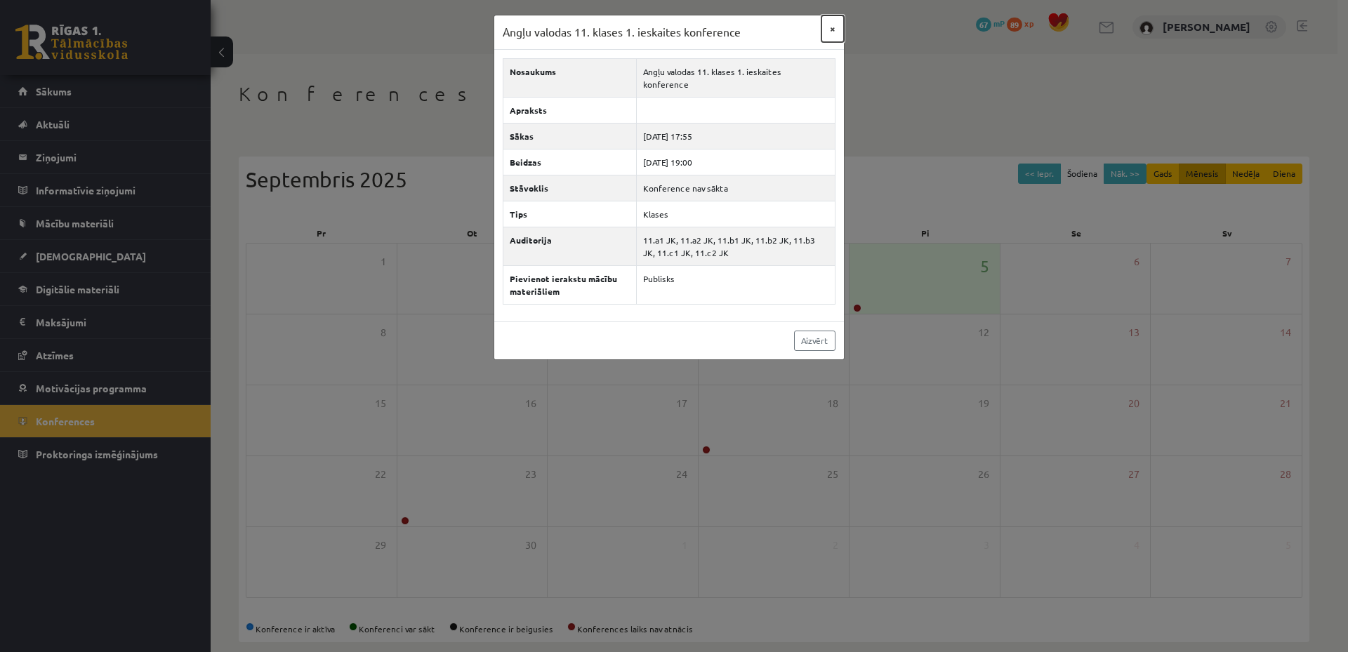
click at [828, 27] on button "×" at bounding box center [833, 28] width 22 height 27
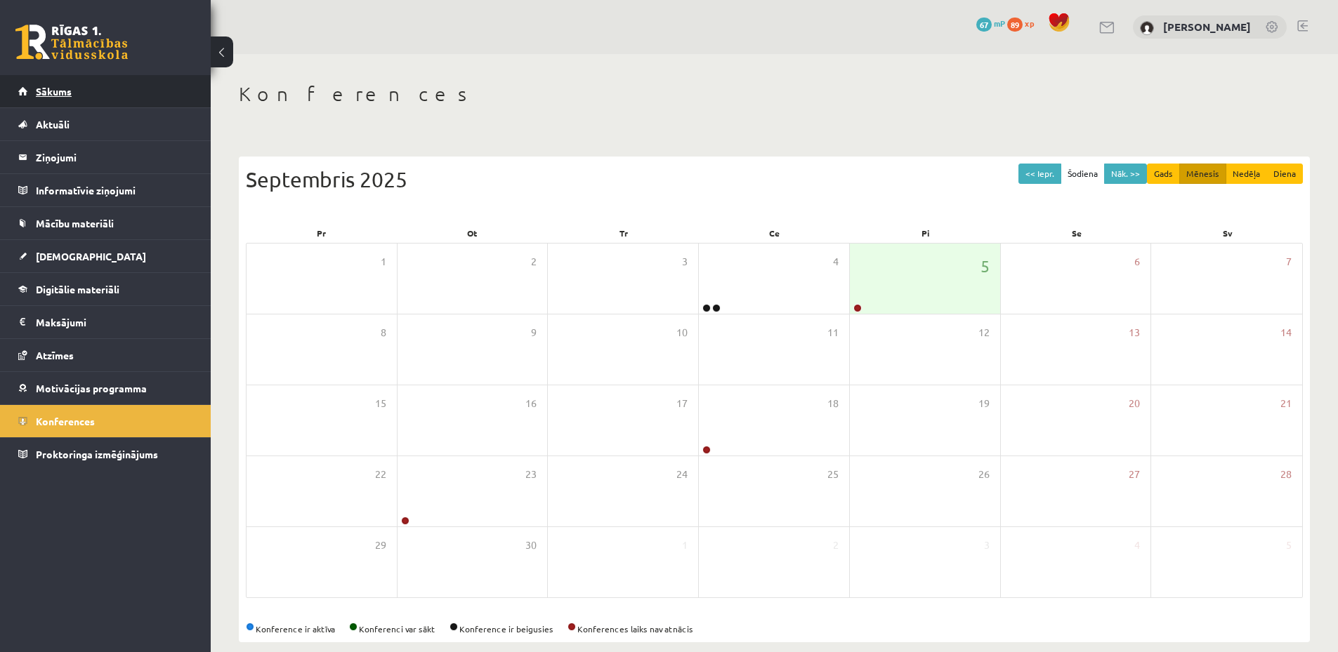
click at [51, 89] on span "Sākums" at bounding box center [54, 91] width 36 height 13
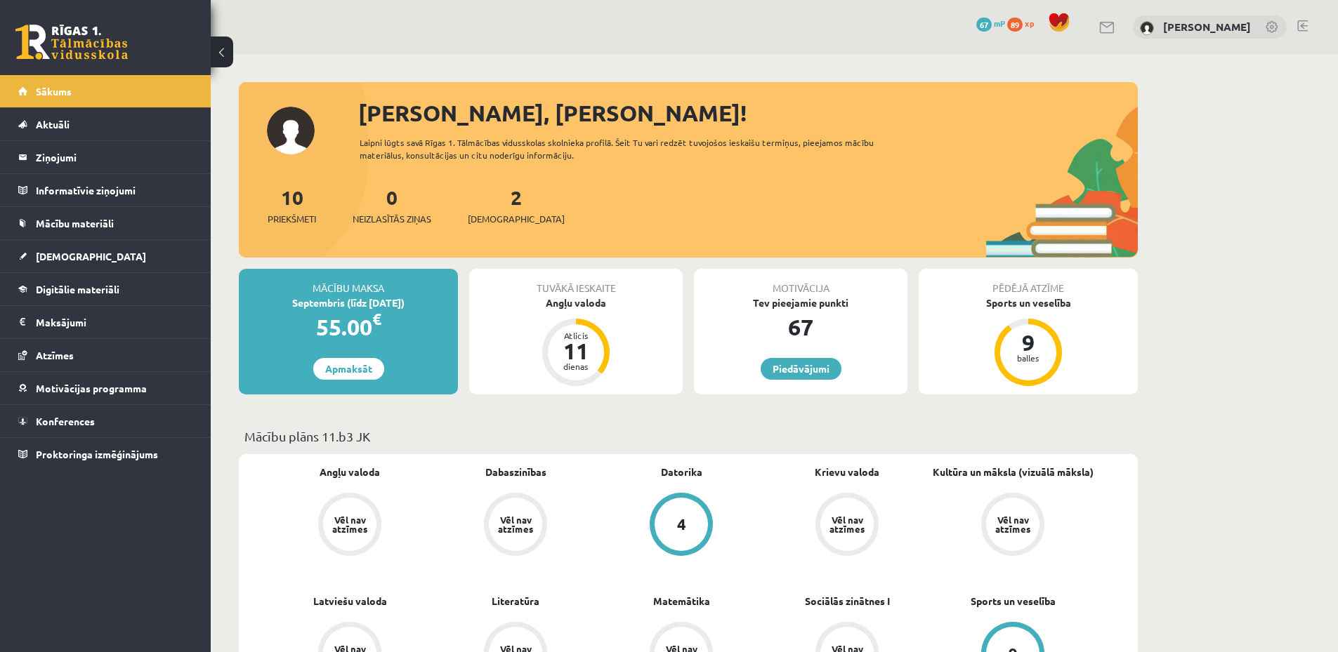
click at [1307, 30] on link at bounding box center [1302, 25] width 11 height 11
click at [1301, 22] on link at bounding box center [1302, 25] width 11 height 11
